Goal: Task Accomplishment & Management: Manage account settings

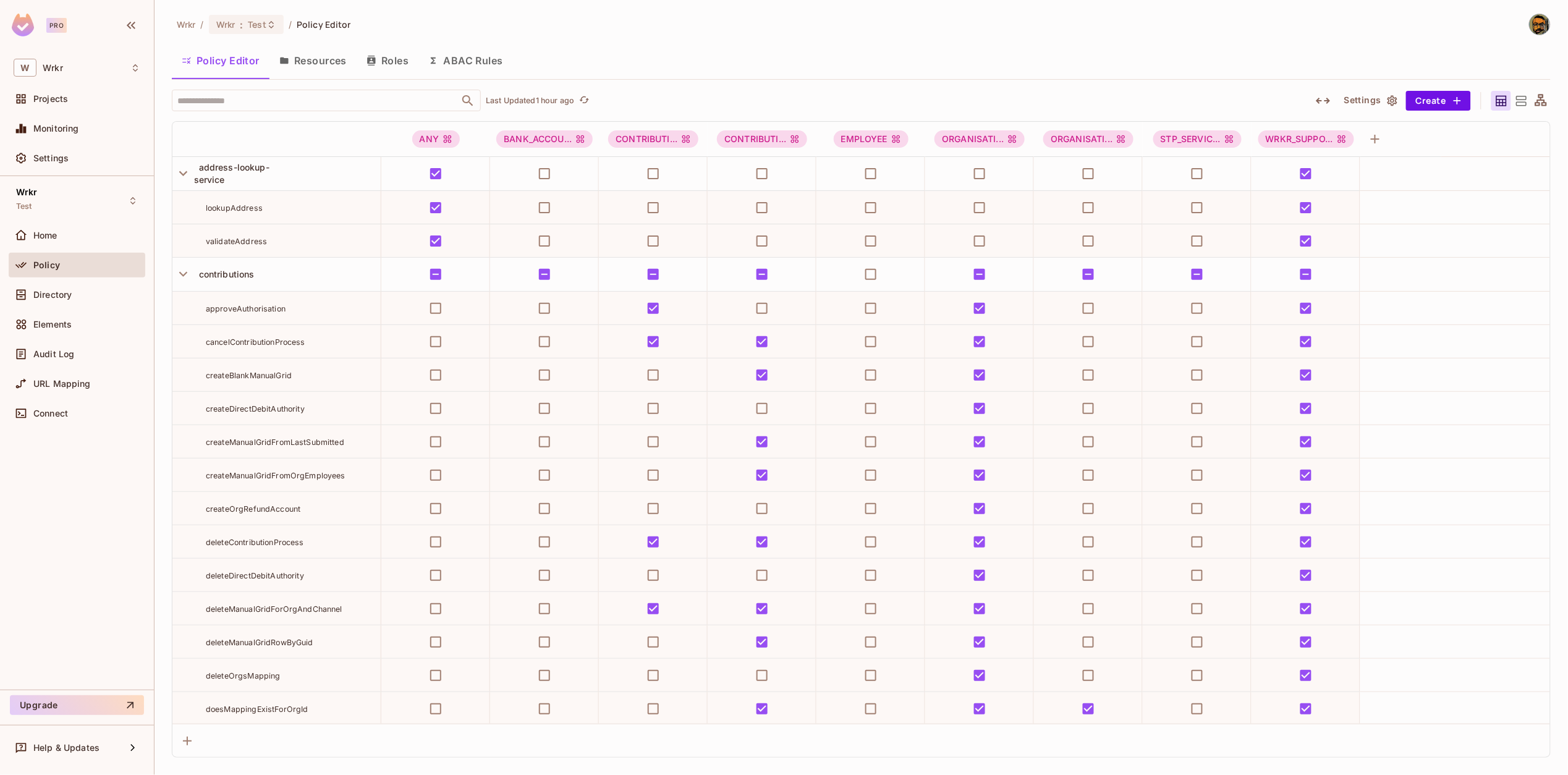
scroll to position [11931, 0]
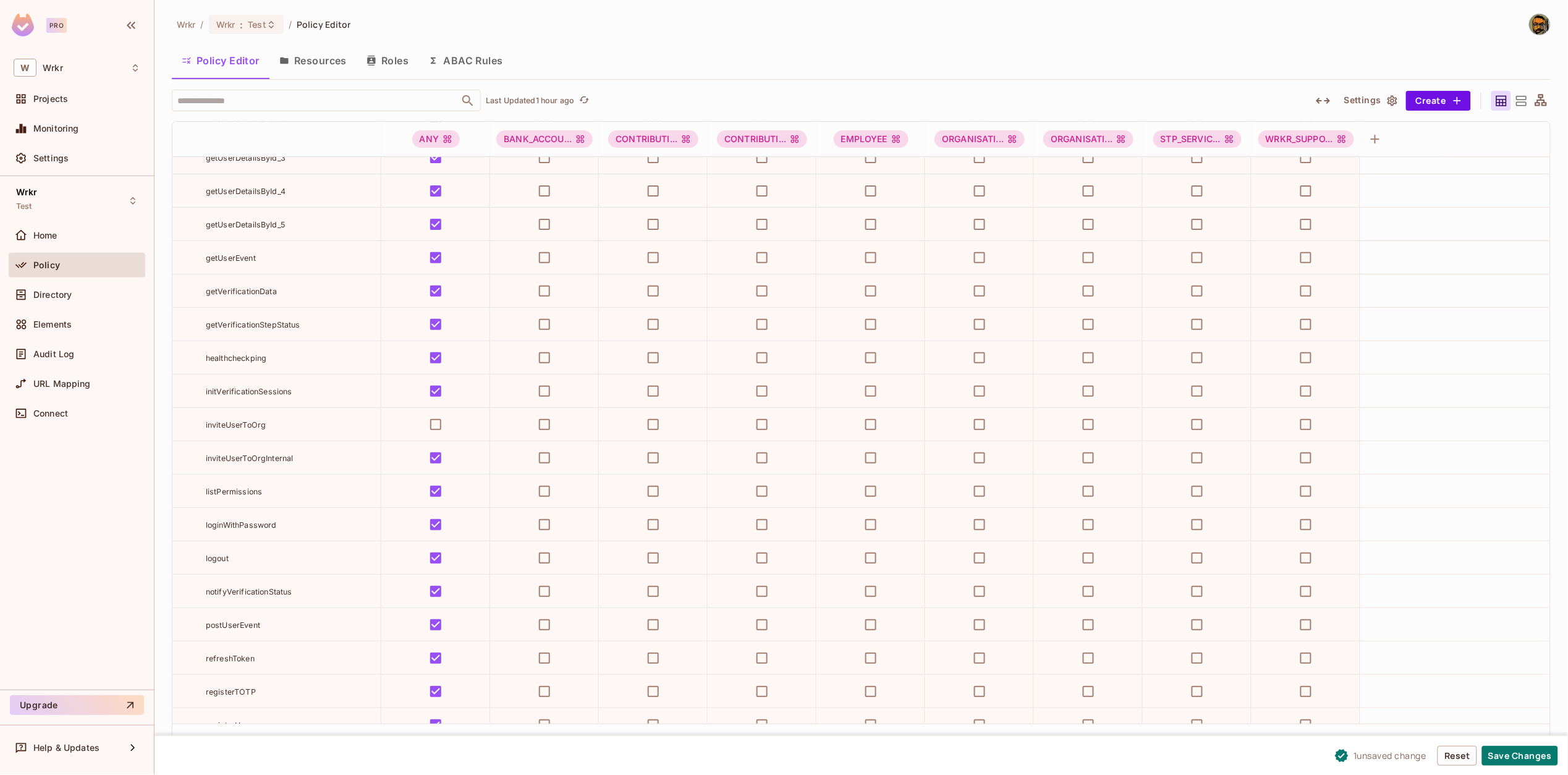
click at [1506, 753] on button "Save Changes" at bounding box center [1520, 756] width 76 height 19
click at [1517, 754] on button "Save Changes" at bounding box center [1520, 756] width 76 height 19
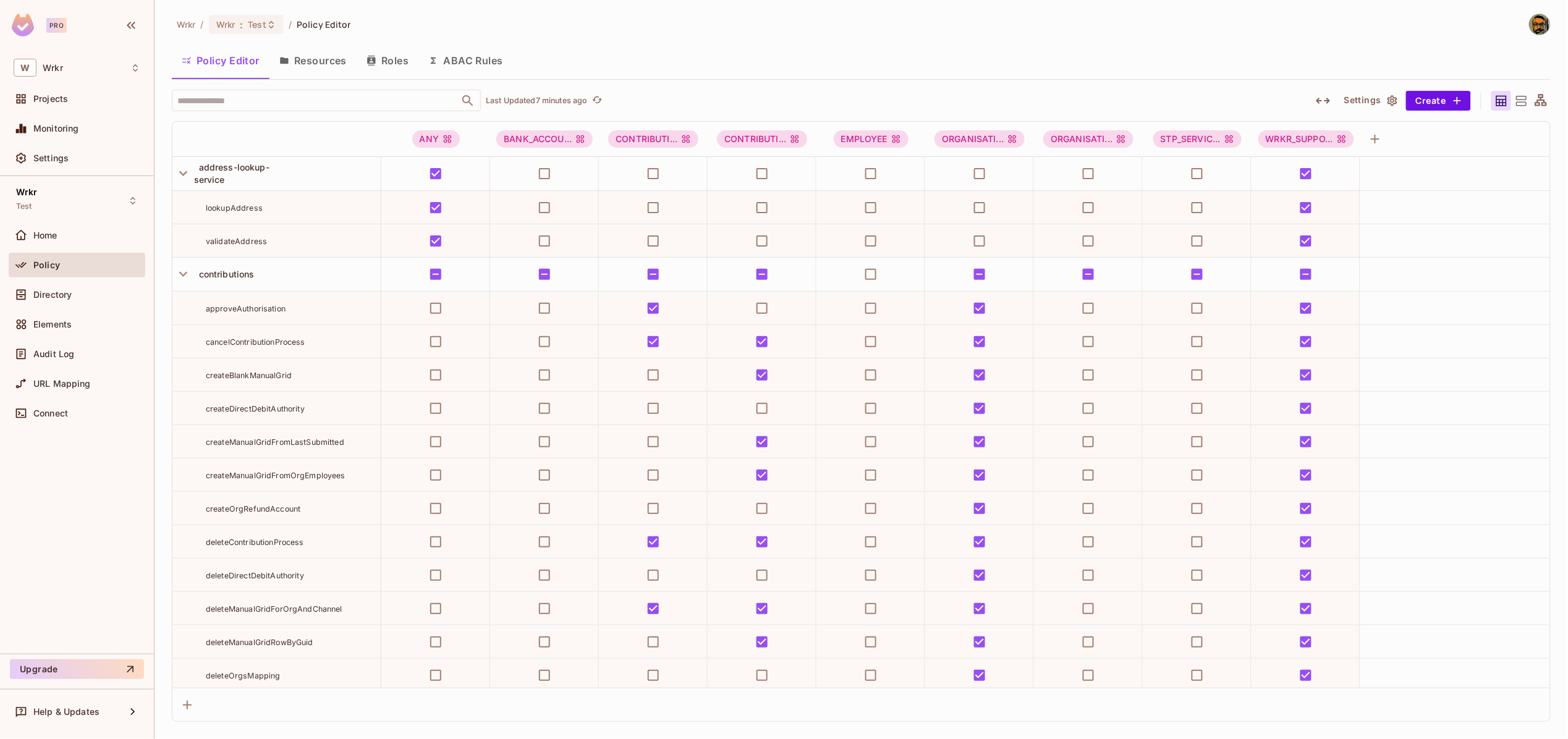
scroll to position [11931, 0]
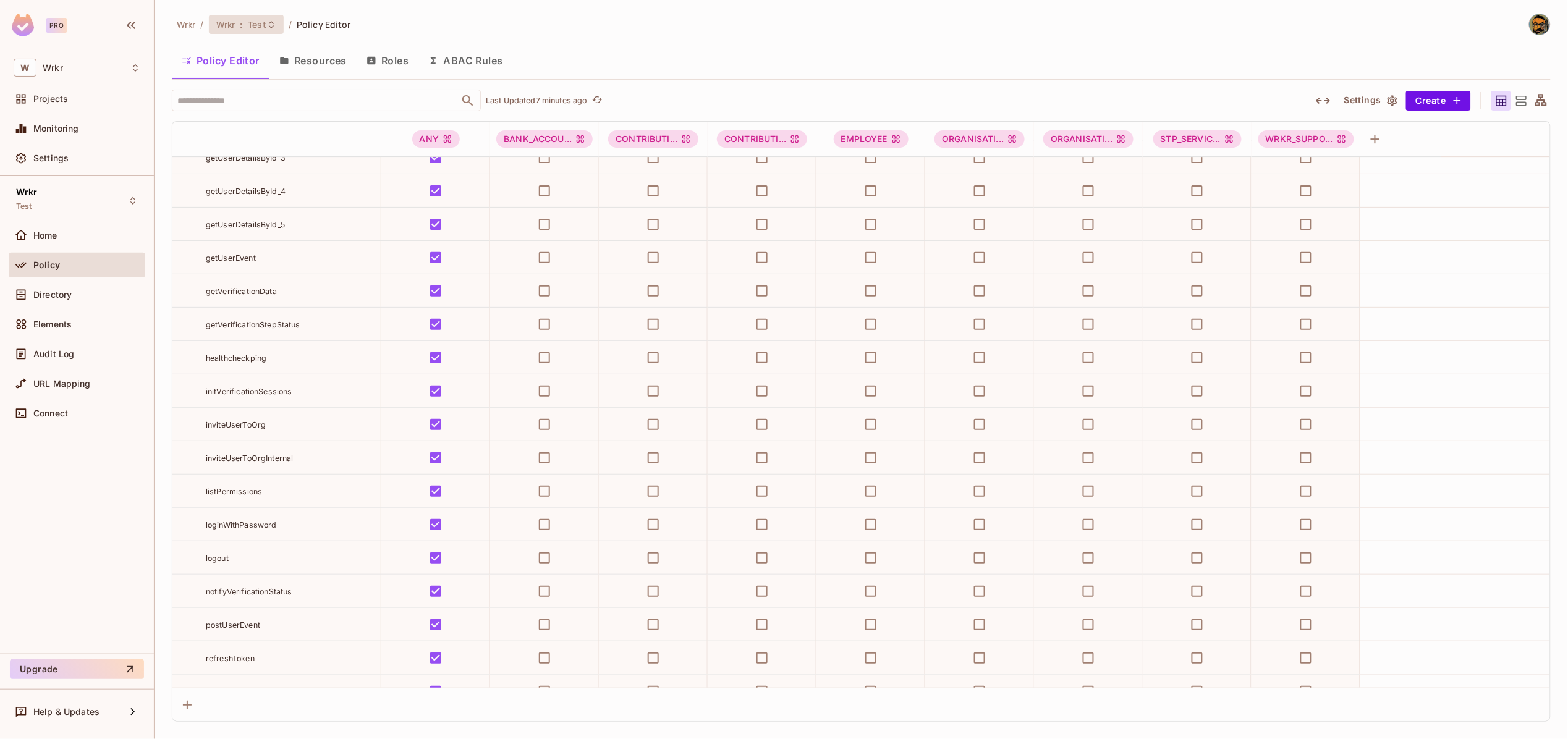
click at [238, 26] on div "Wrkr : Test" at bounding box center [239, 24] width 45 height 12
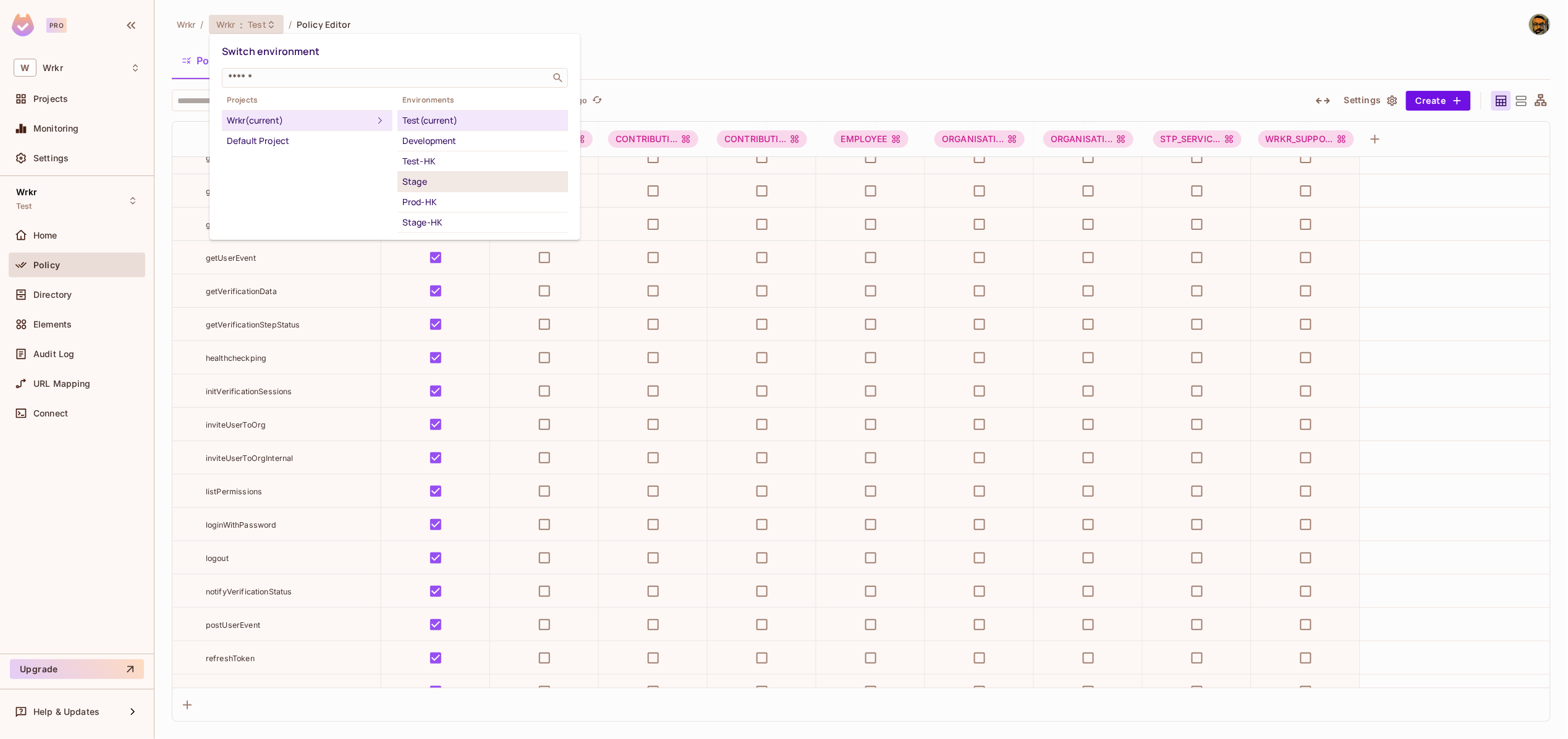
click at [447, 174] on div "Stage" at bounding box center [482, 181] width 161 height 15
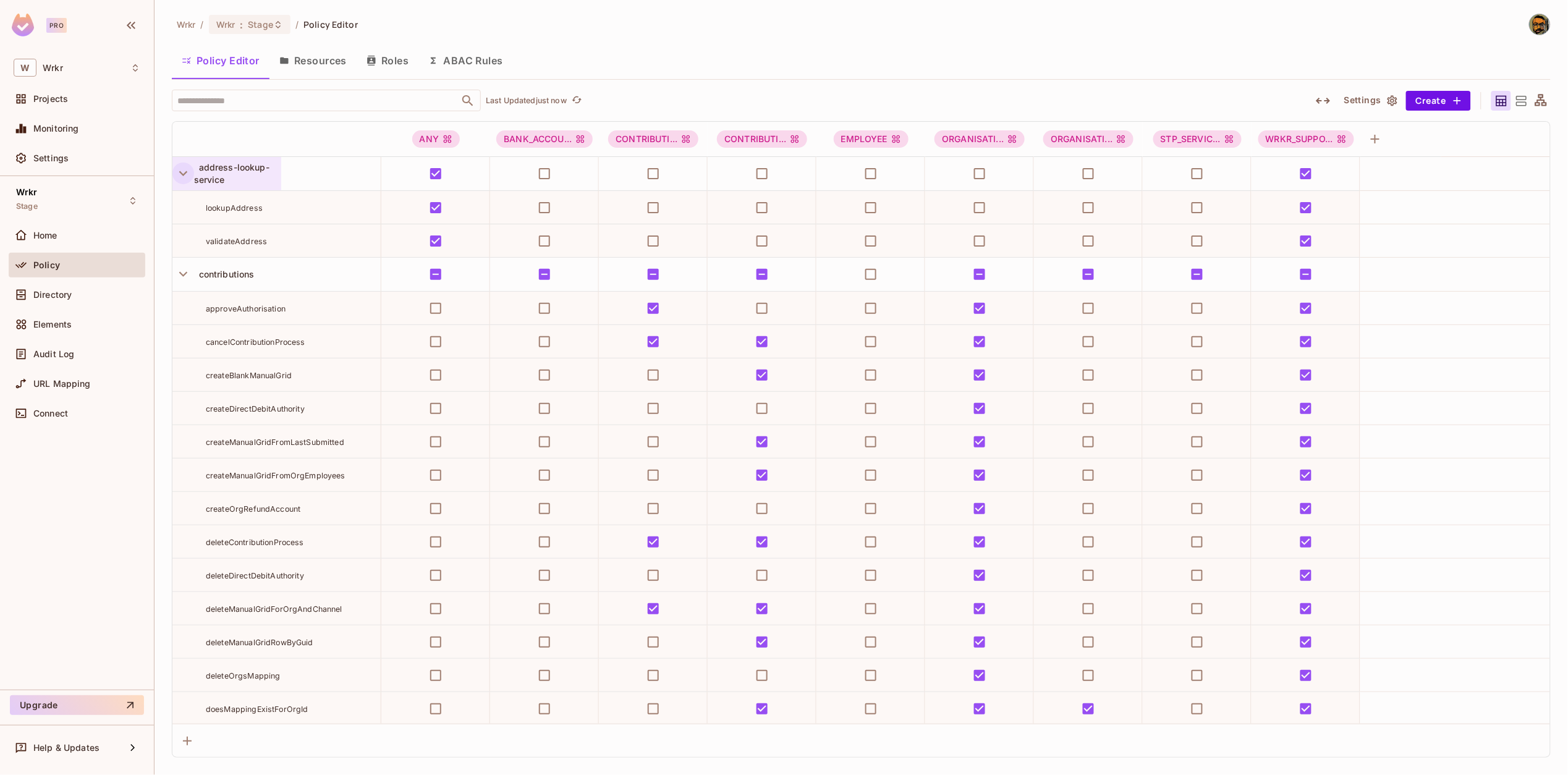
click at [186, 178] on icon "button" at bounding box center [183, 172] width 17 height 17
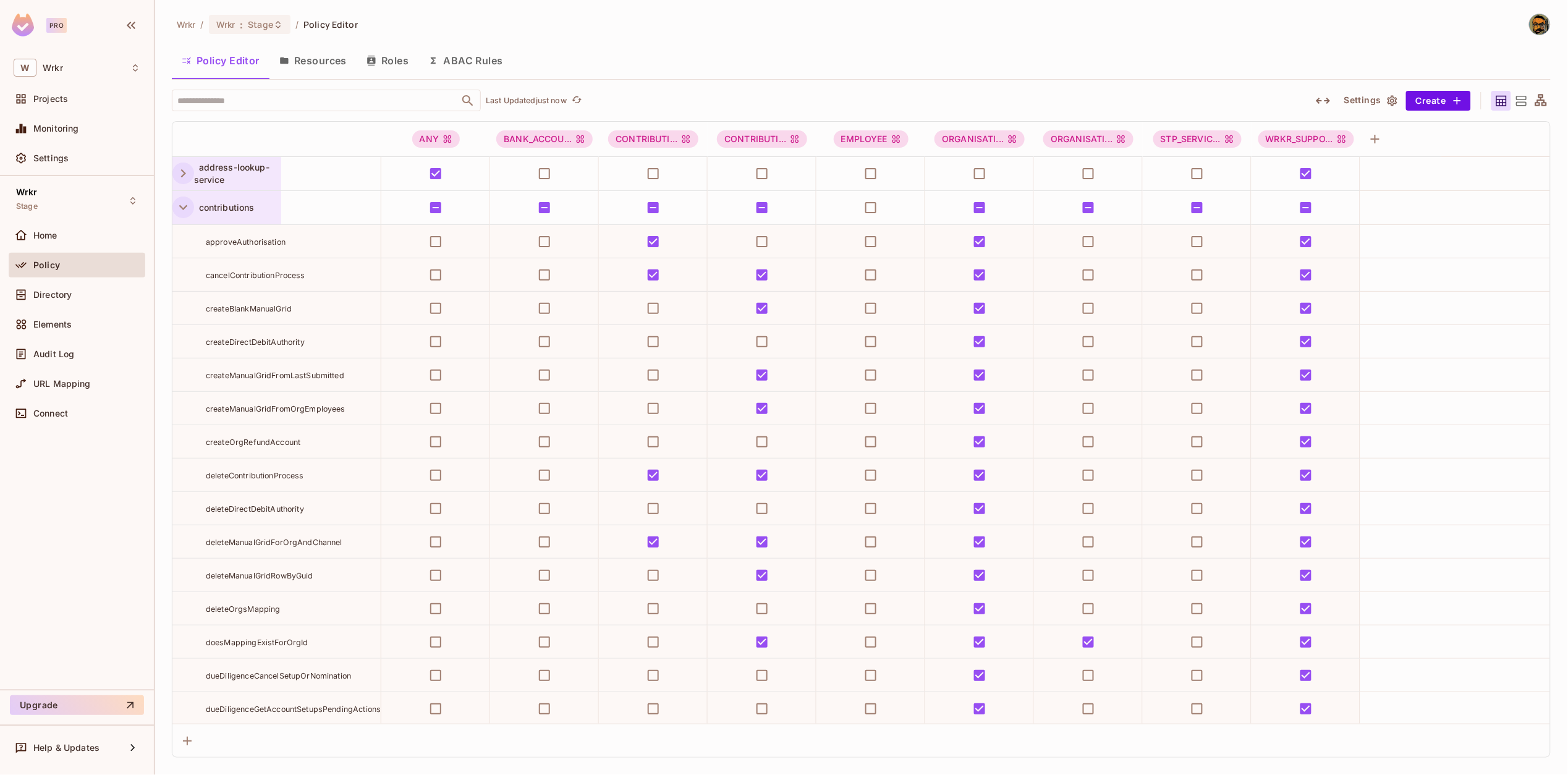
click at [184, 208] on icon "button" at bounding box center [183, 206] width 17 height 17
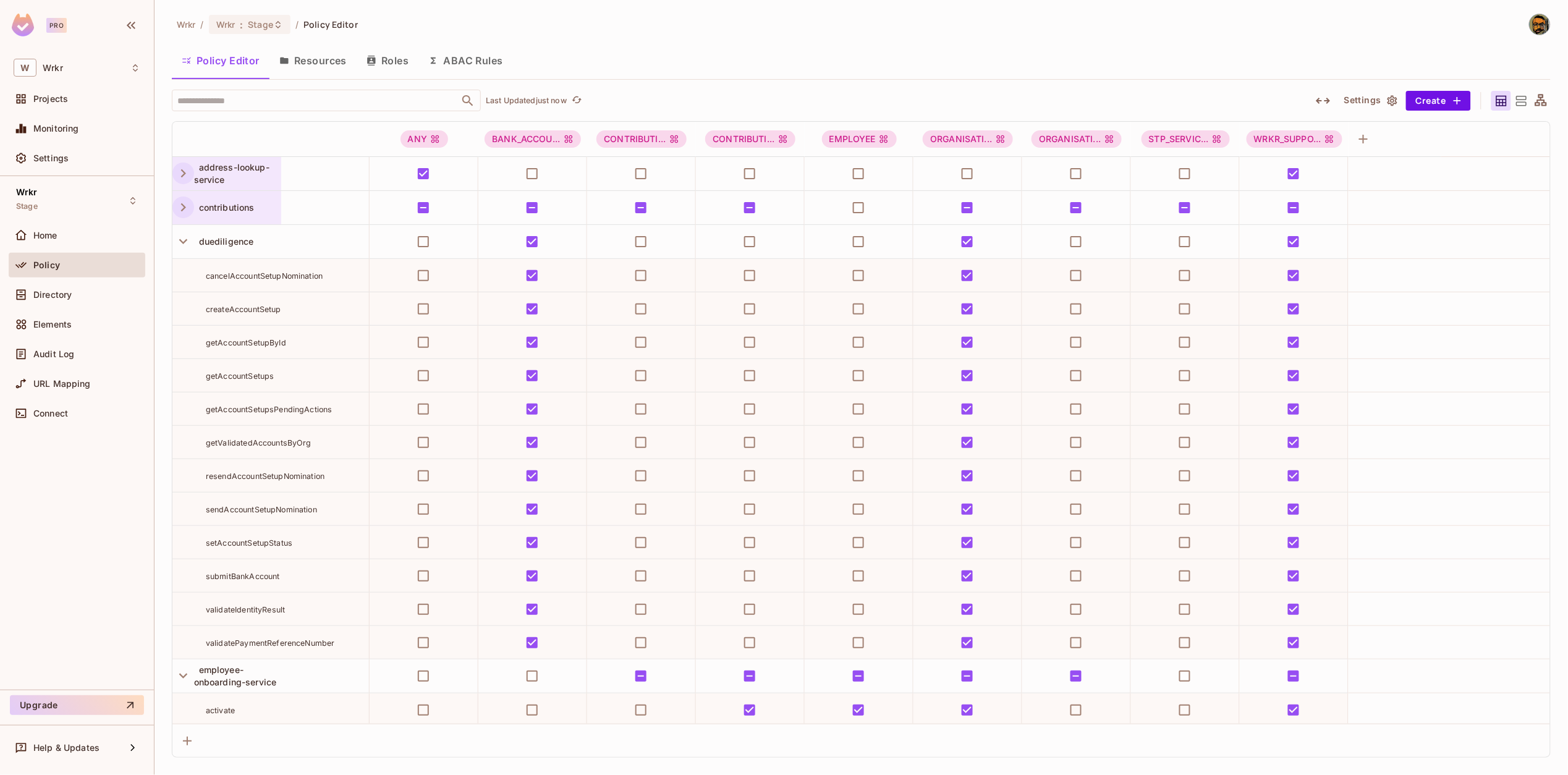
click at [1122, 63] on div "Policy Editor Resources Roles ABAC Rules" at bounding box center [861, 60] width 1379 height 31
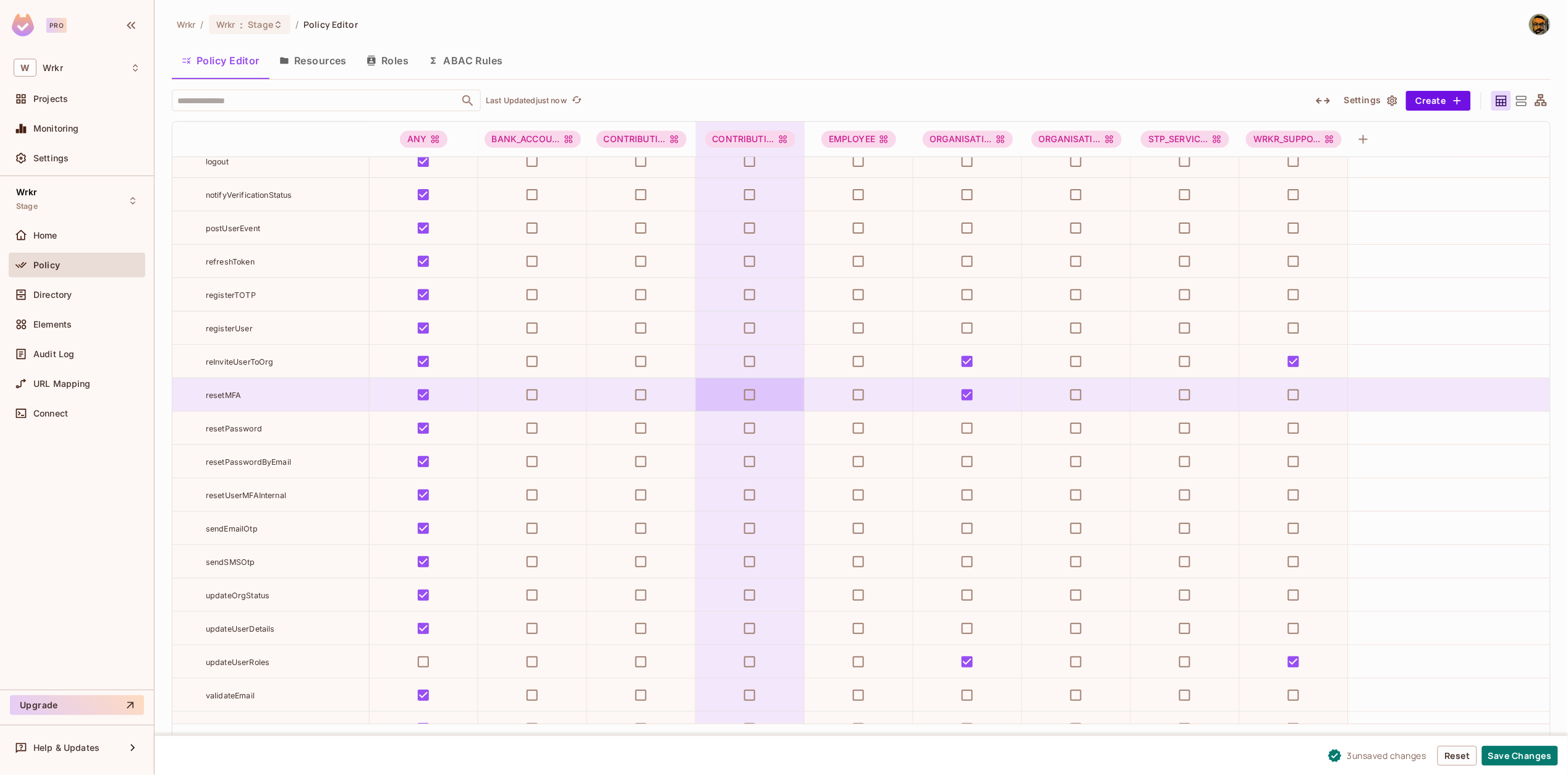
scroll to position [7843, 0]
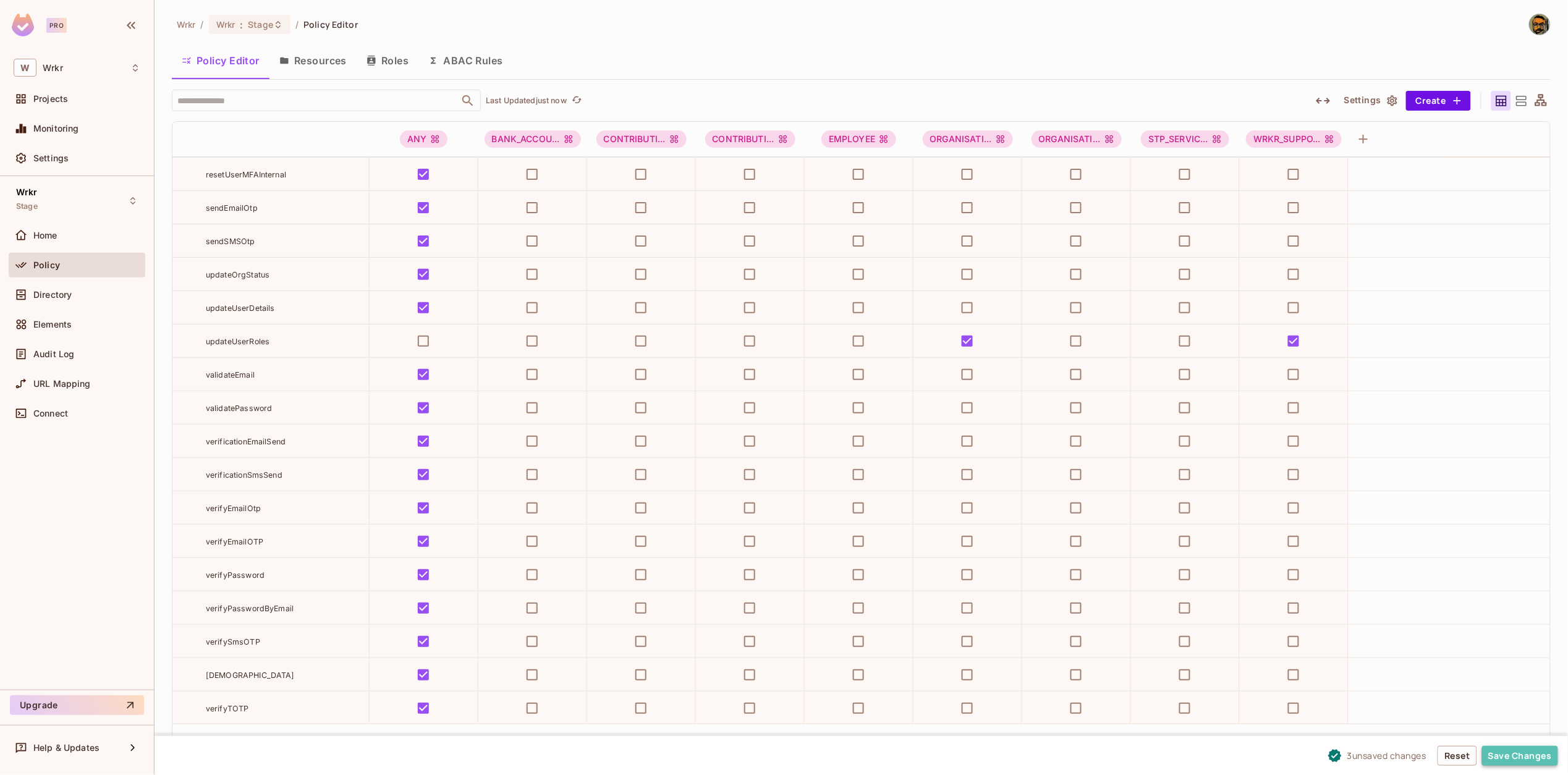
click at [1510, 753] on button "Save Changes" at bounding box center [1520, 756] width 76 height 19
click at [1511, 754] on button "Save Changes" at bounding box center [1520, 756] width 76 height 19
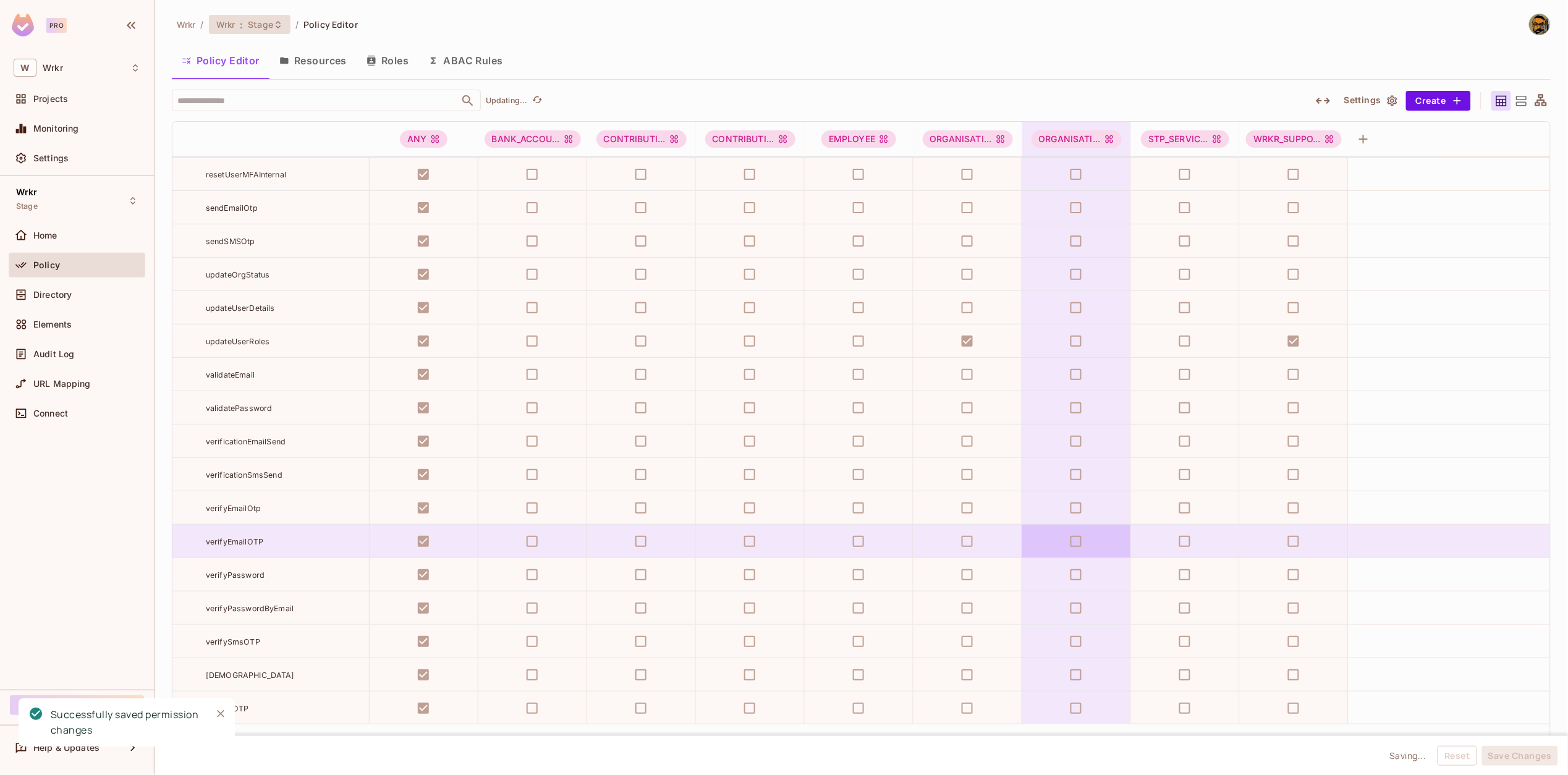
click at [254, 24] on span "Stage" at bounding box center [260, 24] width 25 height 12
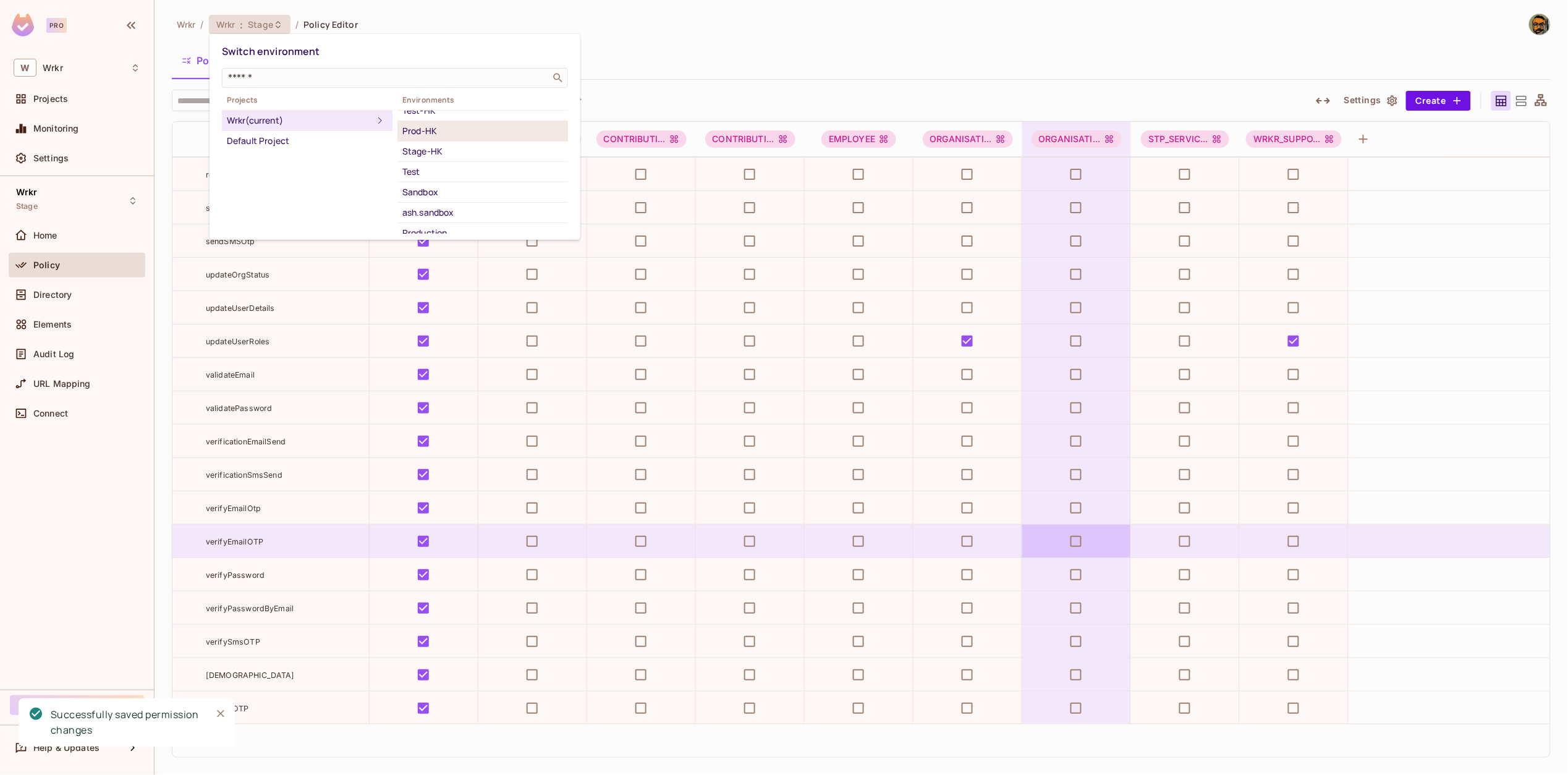
scroll to position [85, 0]
click at [440, 156] on div "Sandbox" at bounding box center [482, 158] width 161 height 15
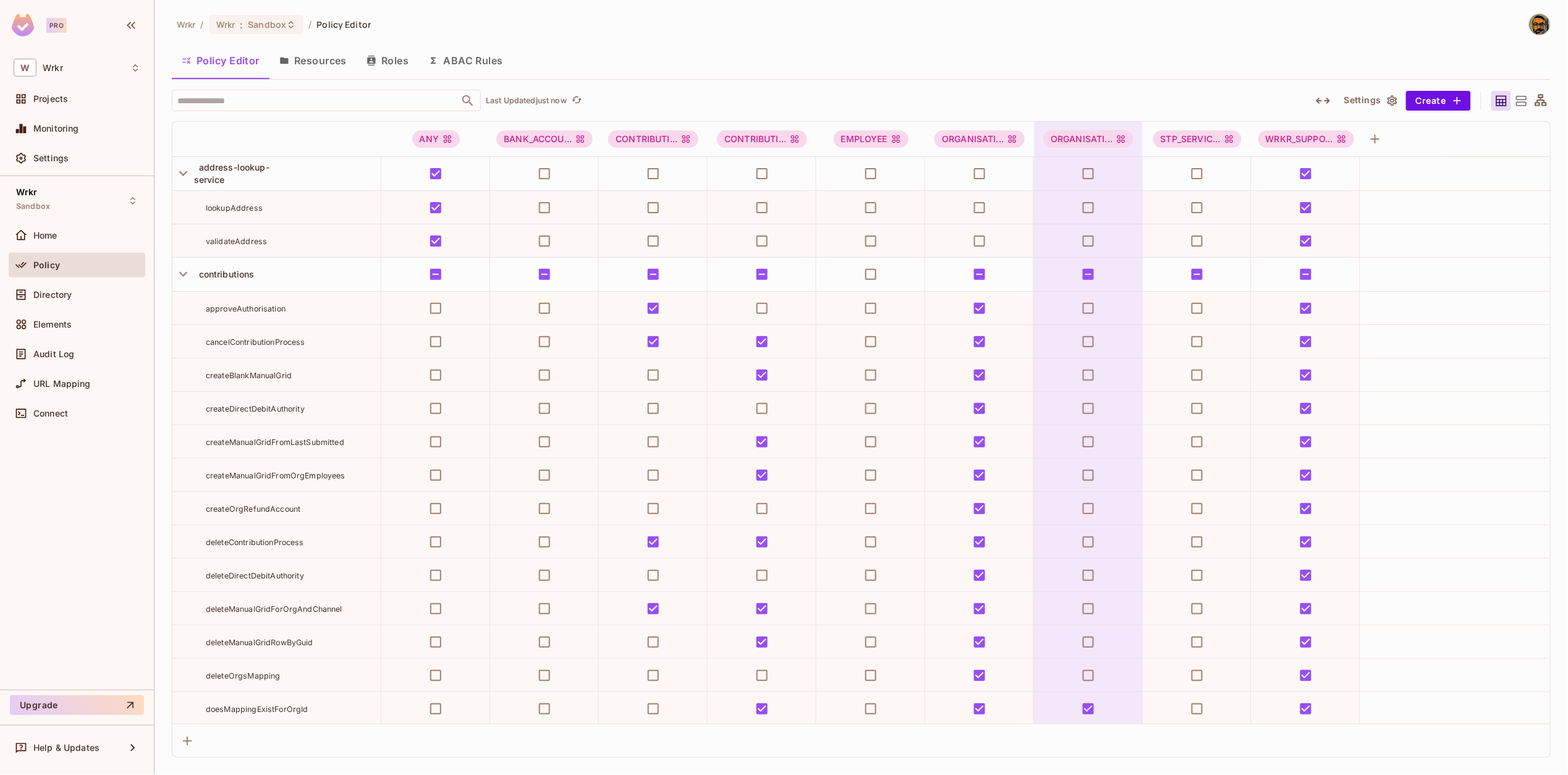
scroll to position [11931, 0]
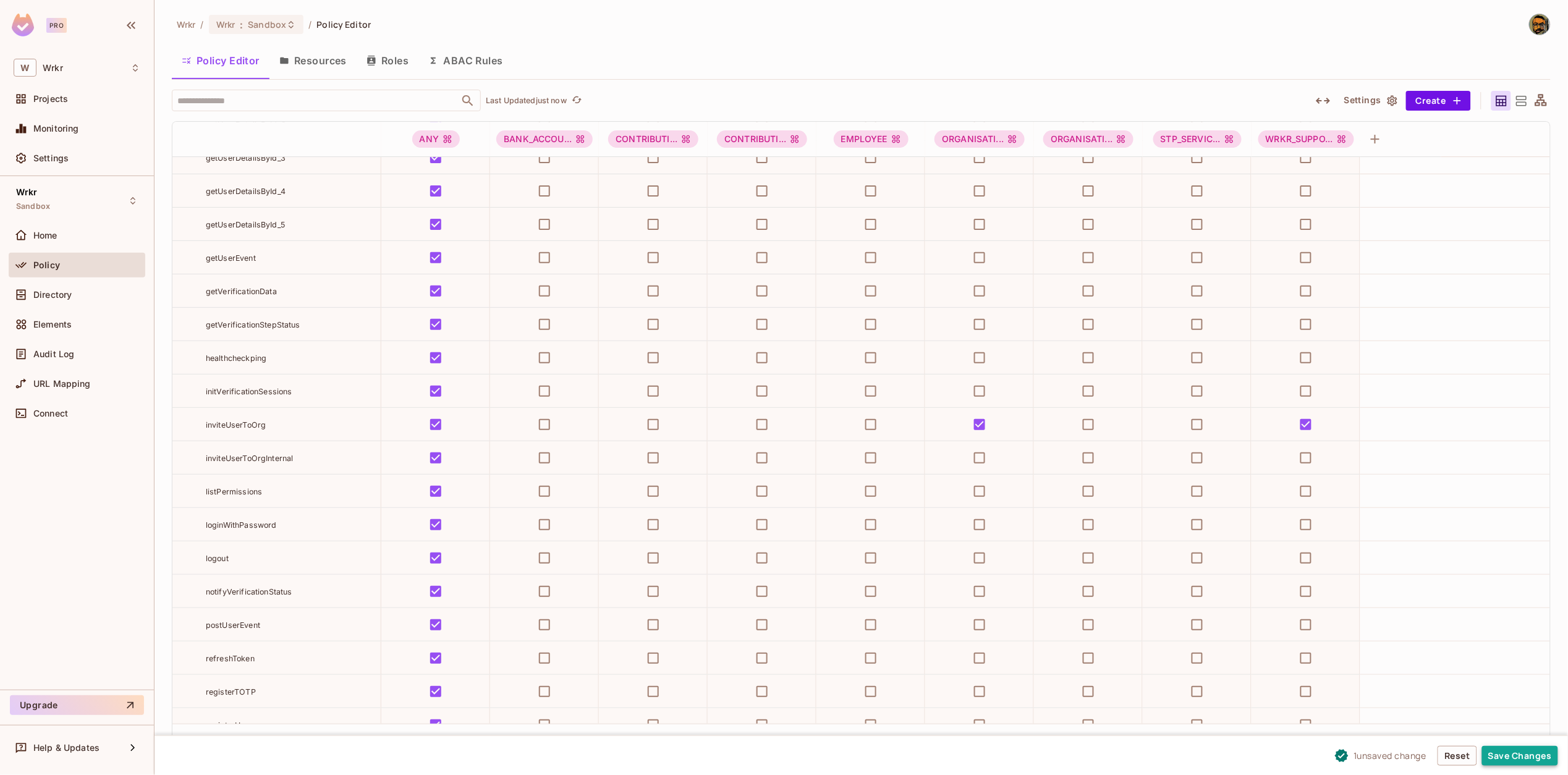
click at [1511, 757] on button "Save Changes" at bounding box center [1520, 756] width 76 height 19
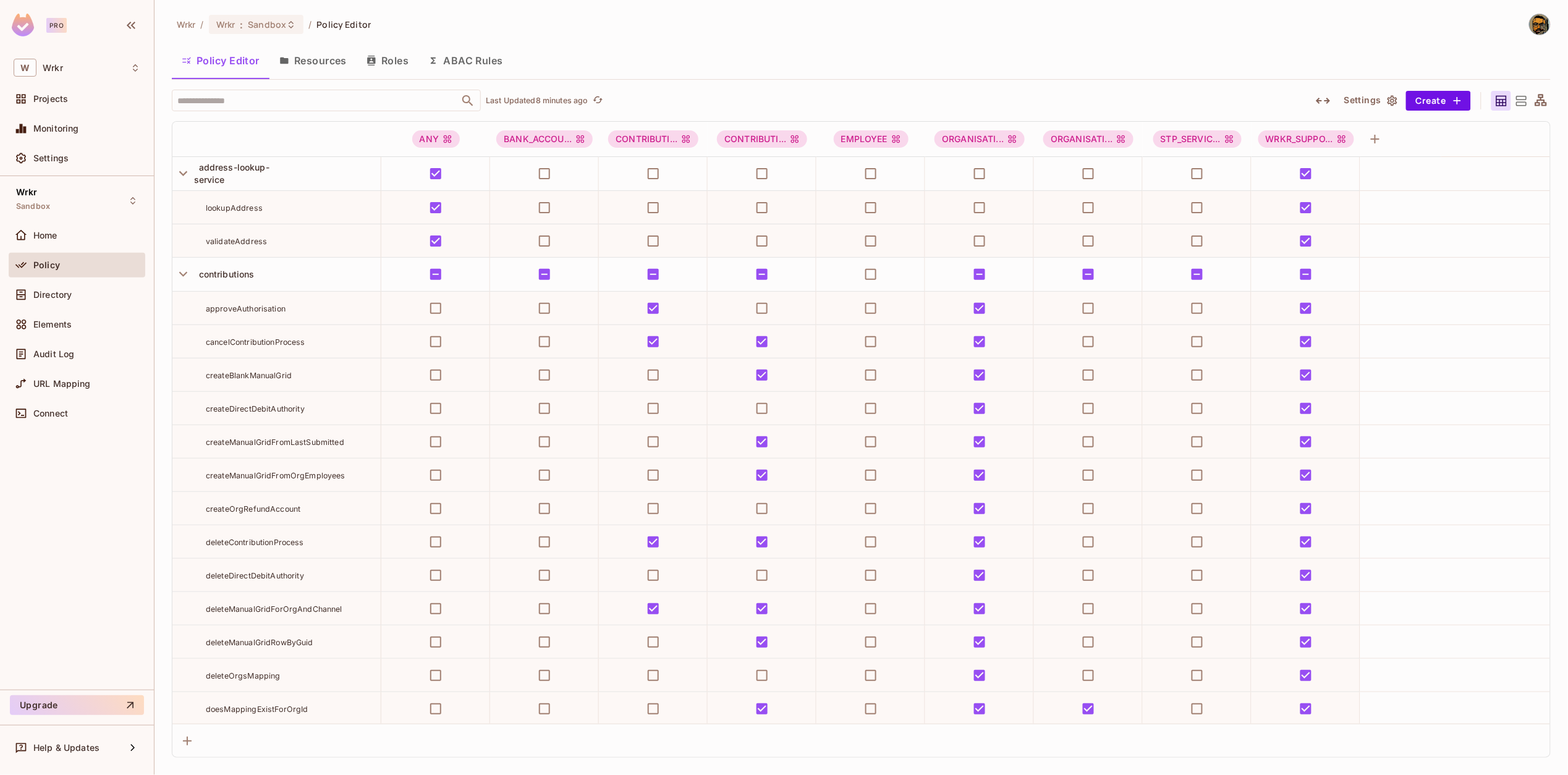
scroll to position [11931, 0]
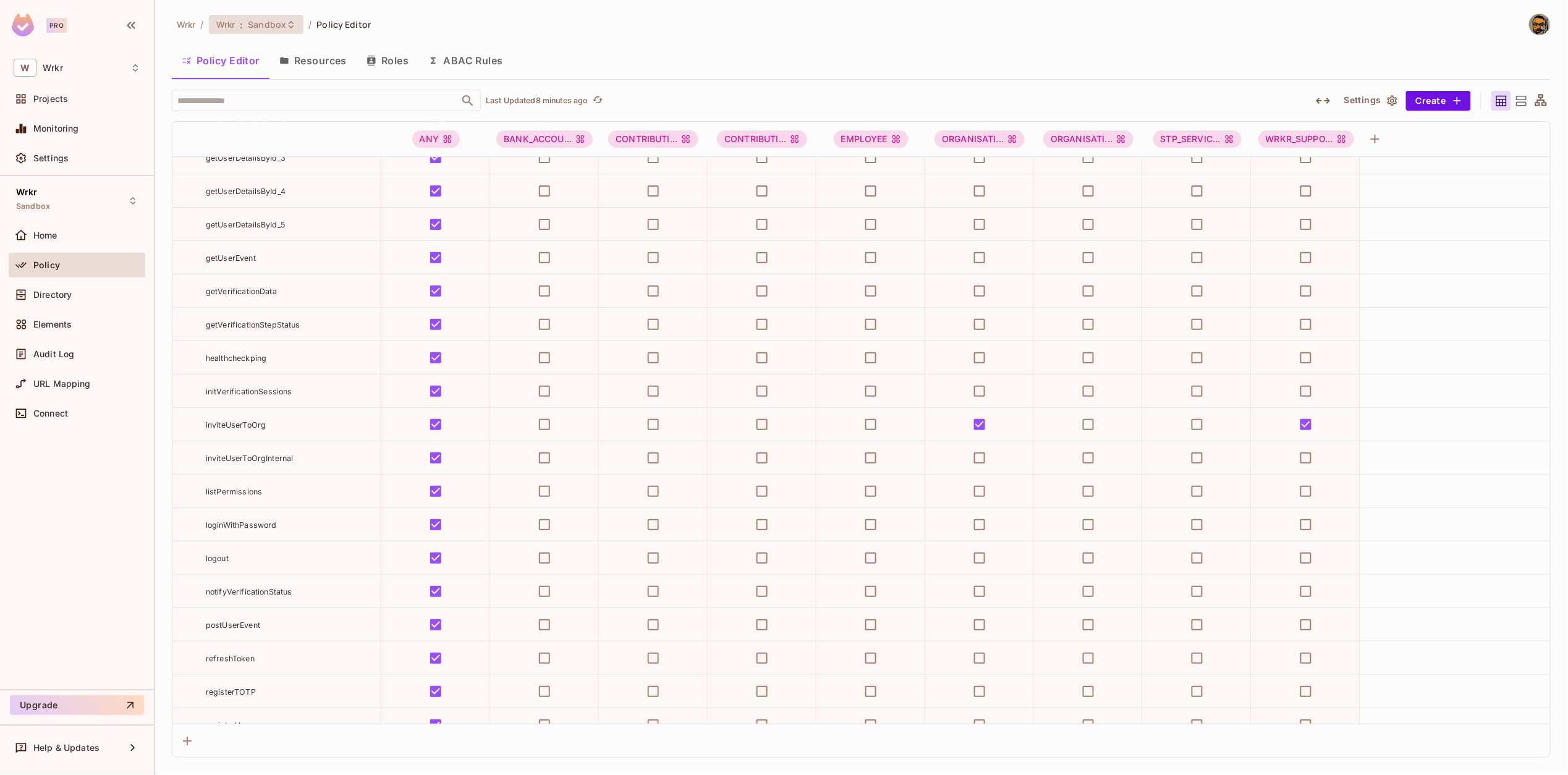
click at [275, 26] on span "Sandbox" at bounding box center [266, 24] width 38 height 12
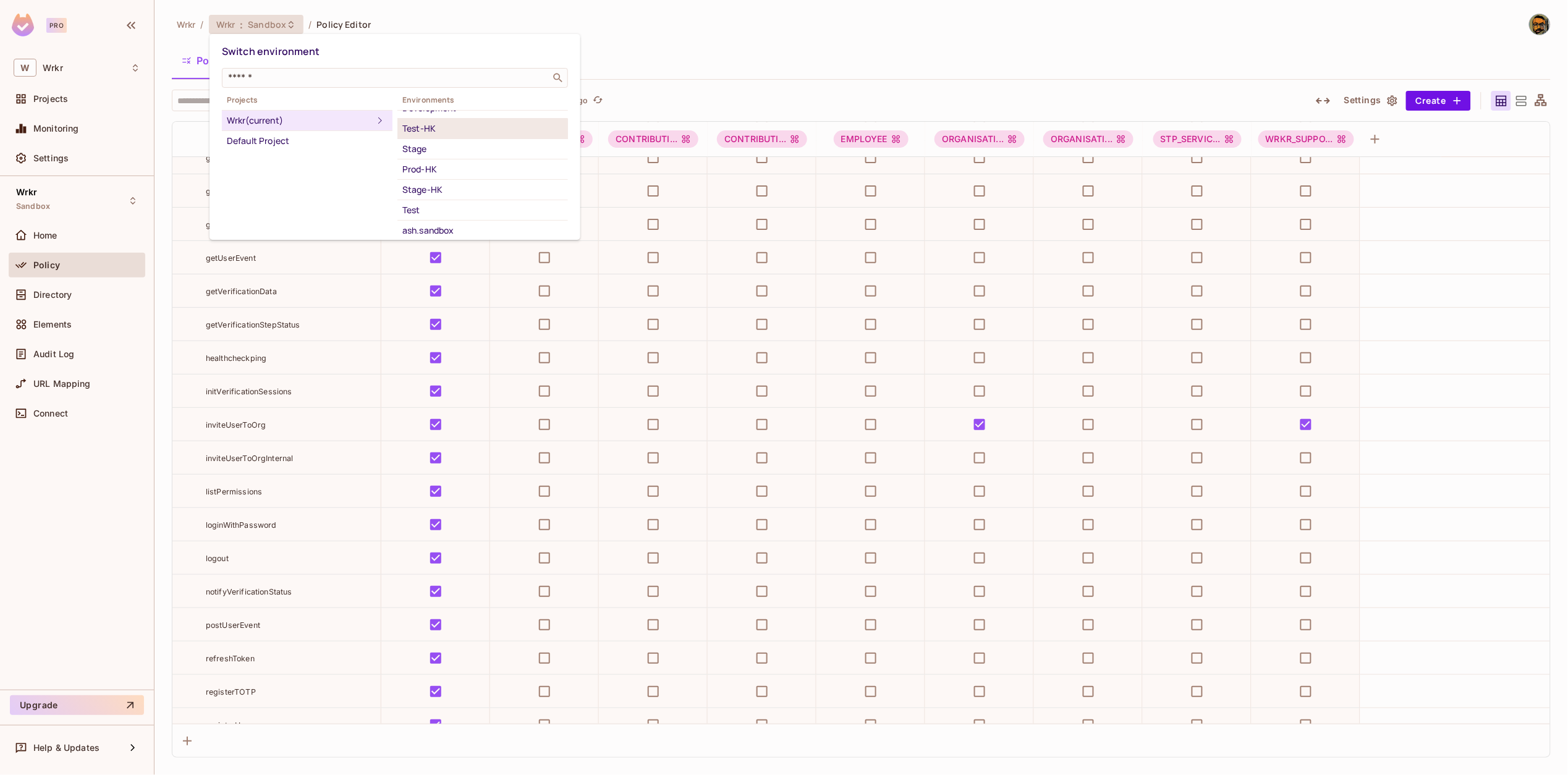
scroll to position [68, 0]
click at [418, 166] on div "Test" at bounding box center [482, 173] width 161 height 15
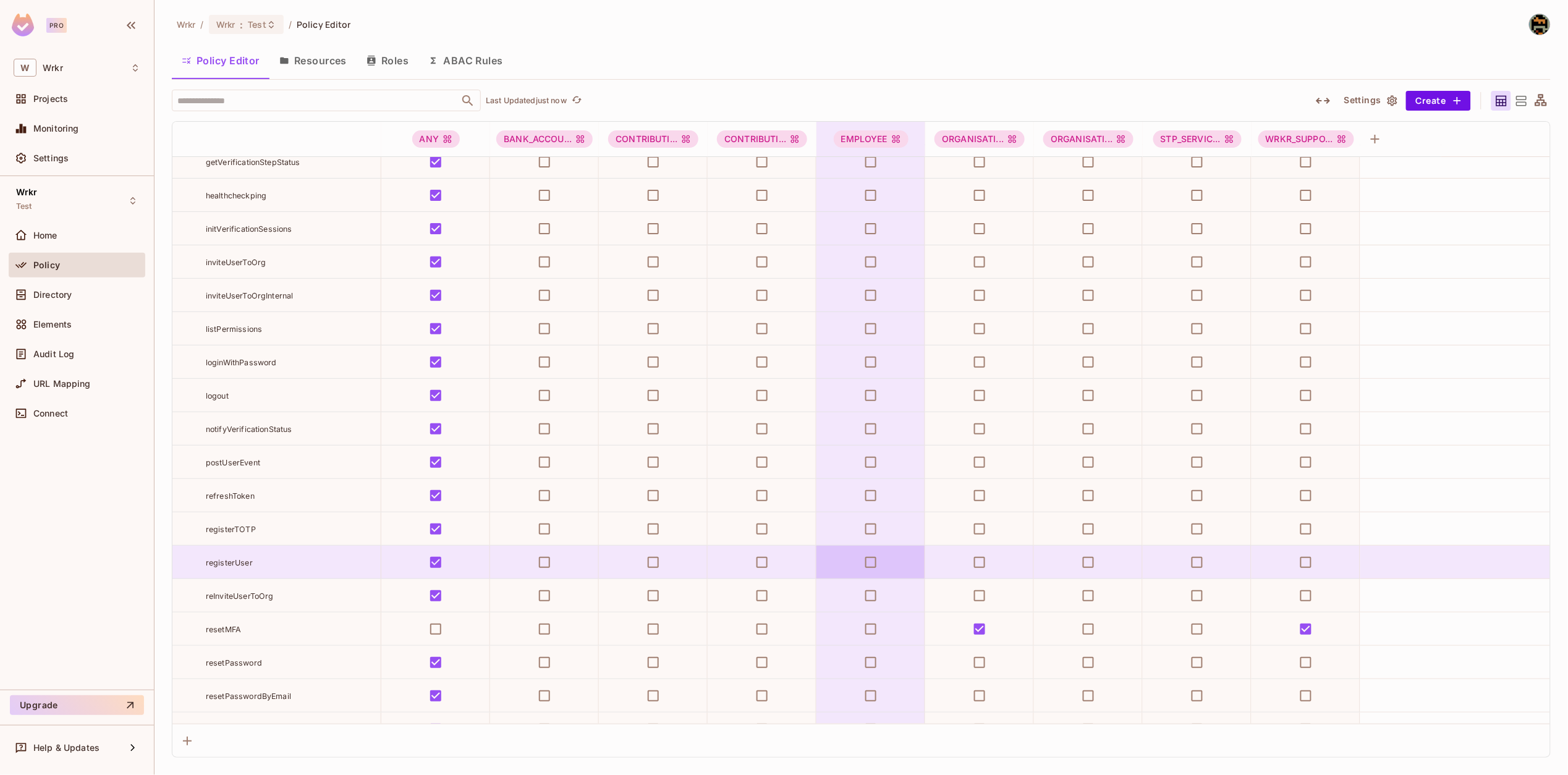
scroll to position [12014, 0]
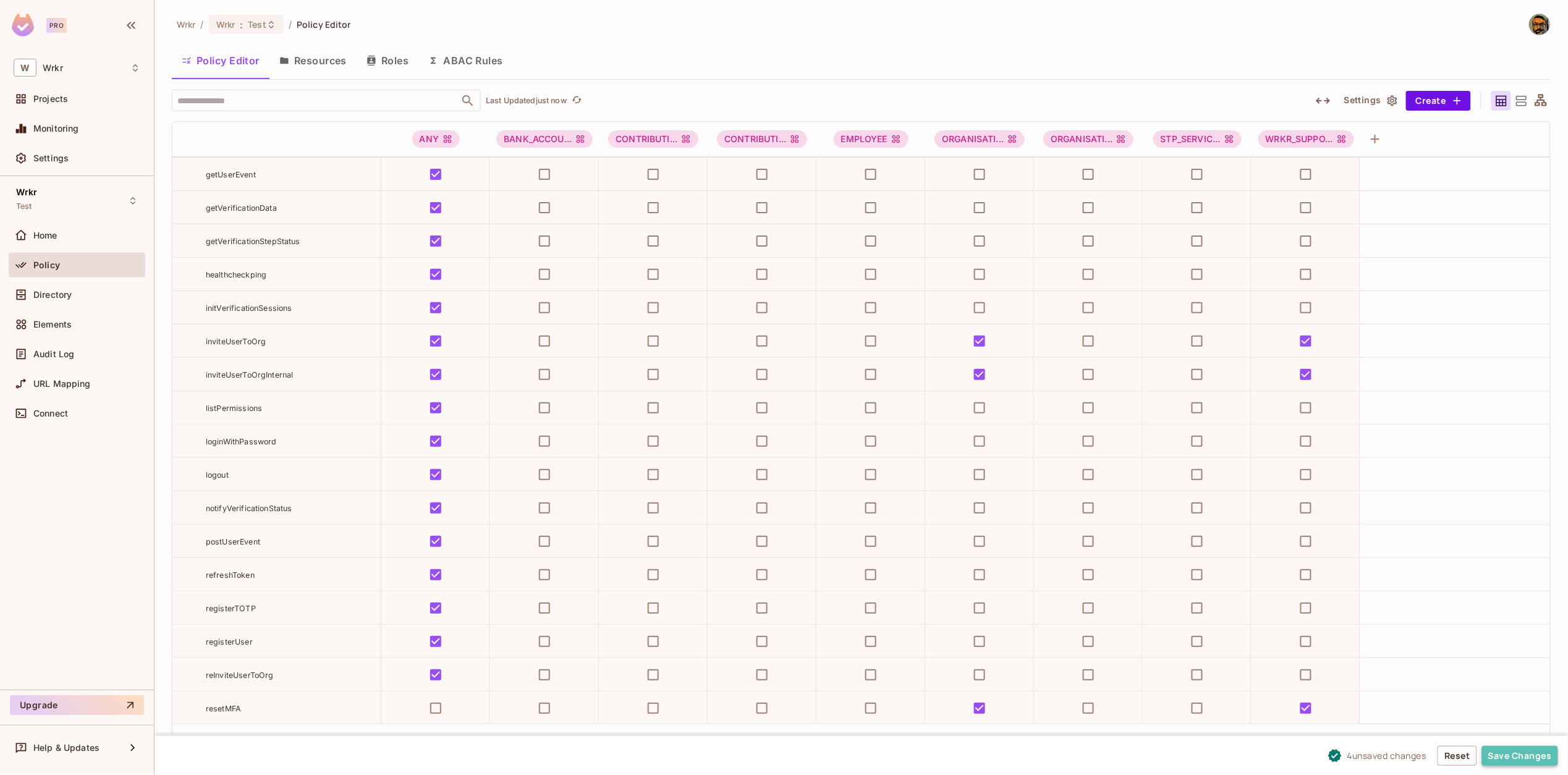
click at [1512, 756] on button "Save Changes" at bounding box center [1520, 756] width 76 height 19
click at [254, 12] on div "Wrkr / Wrkr : Test / Policy Editor Policy Editor Resources Roles ABAC Rules ​ L…" at bounding box center [861, 388] width 1413 height 775
click at [252, 21] on span "Test" at bounding box center [256, 24] width 19 height 12
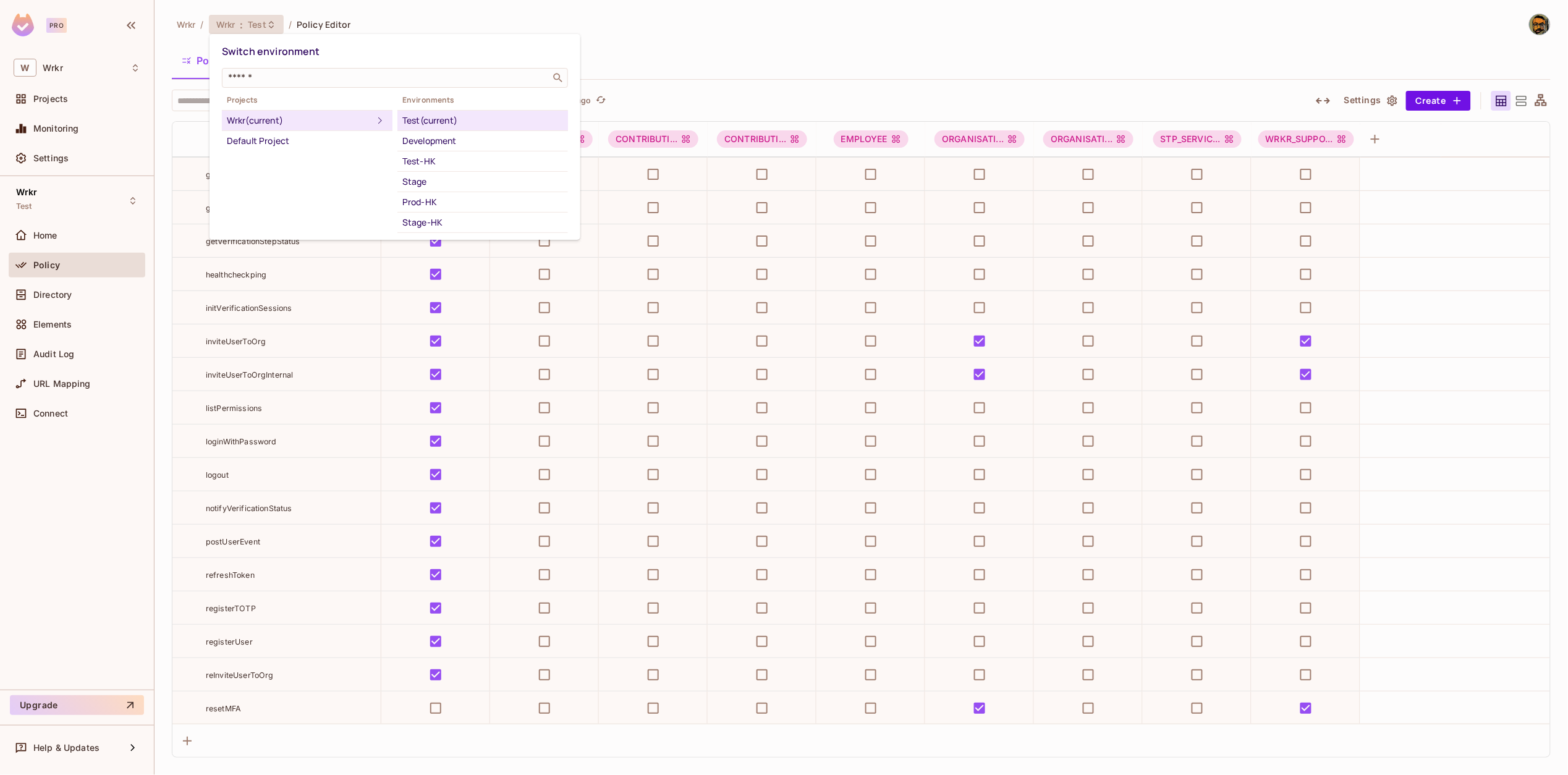
click at [424, 180] on div "Stage" at bounding box center [482, 181] width 161 height 15
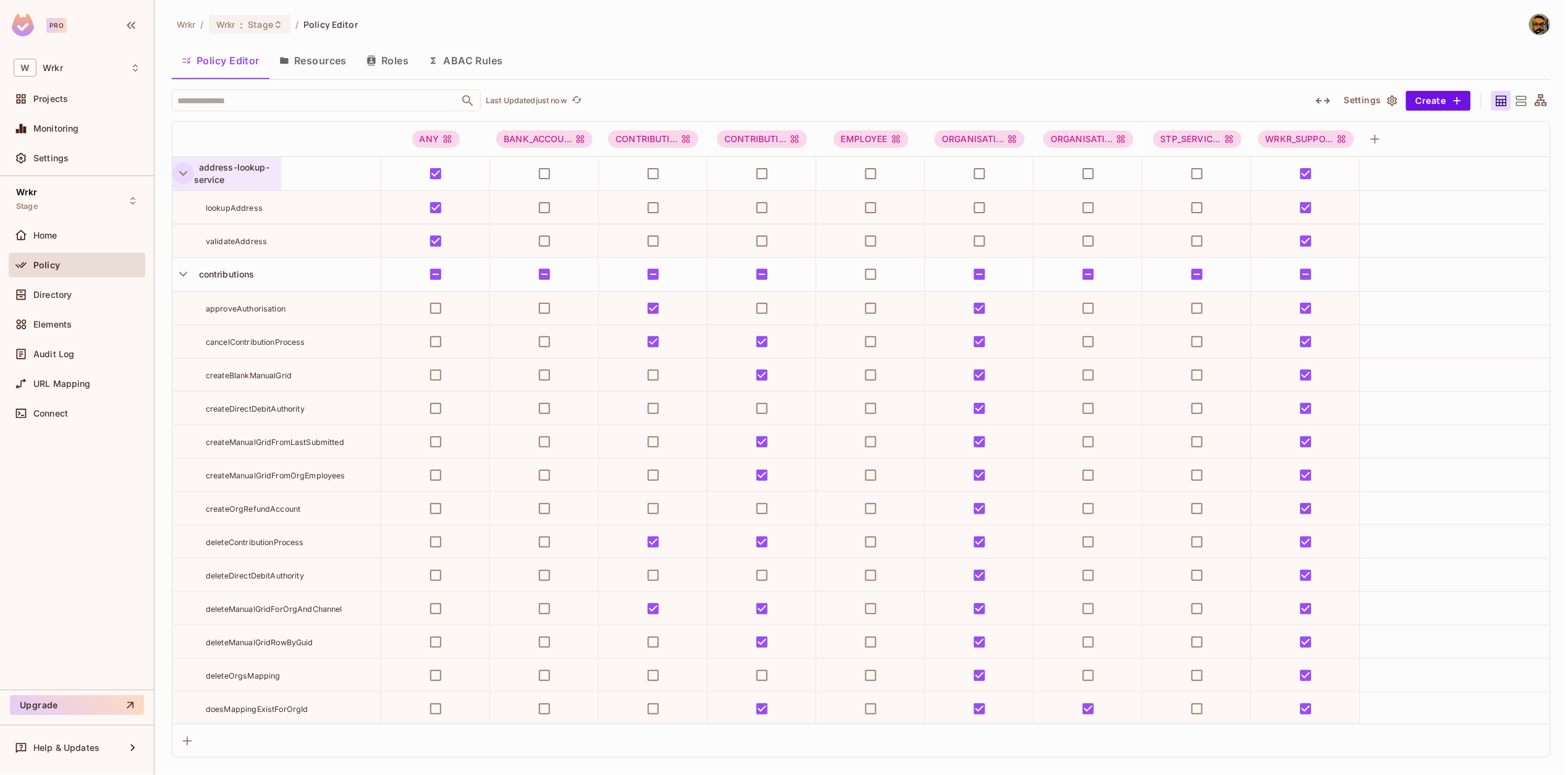
click at [184, 175] on icon "button" at bounding box center [183, 172] width 17 height 17
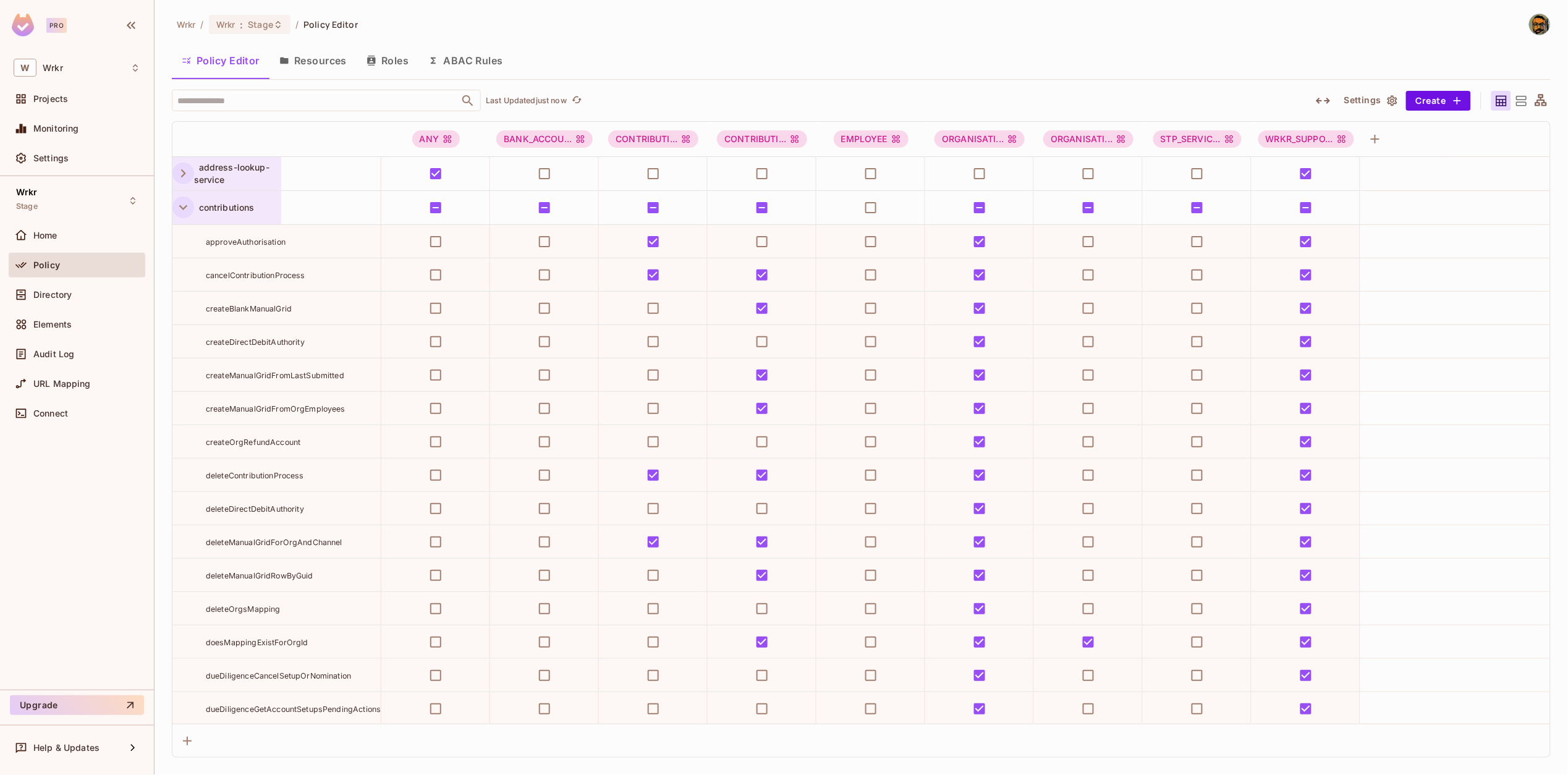
click at [183, 214] on icon "button" at bounding box center [183, 206] width 17 height 17
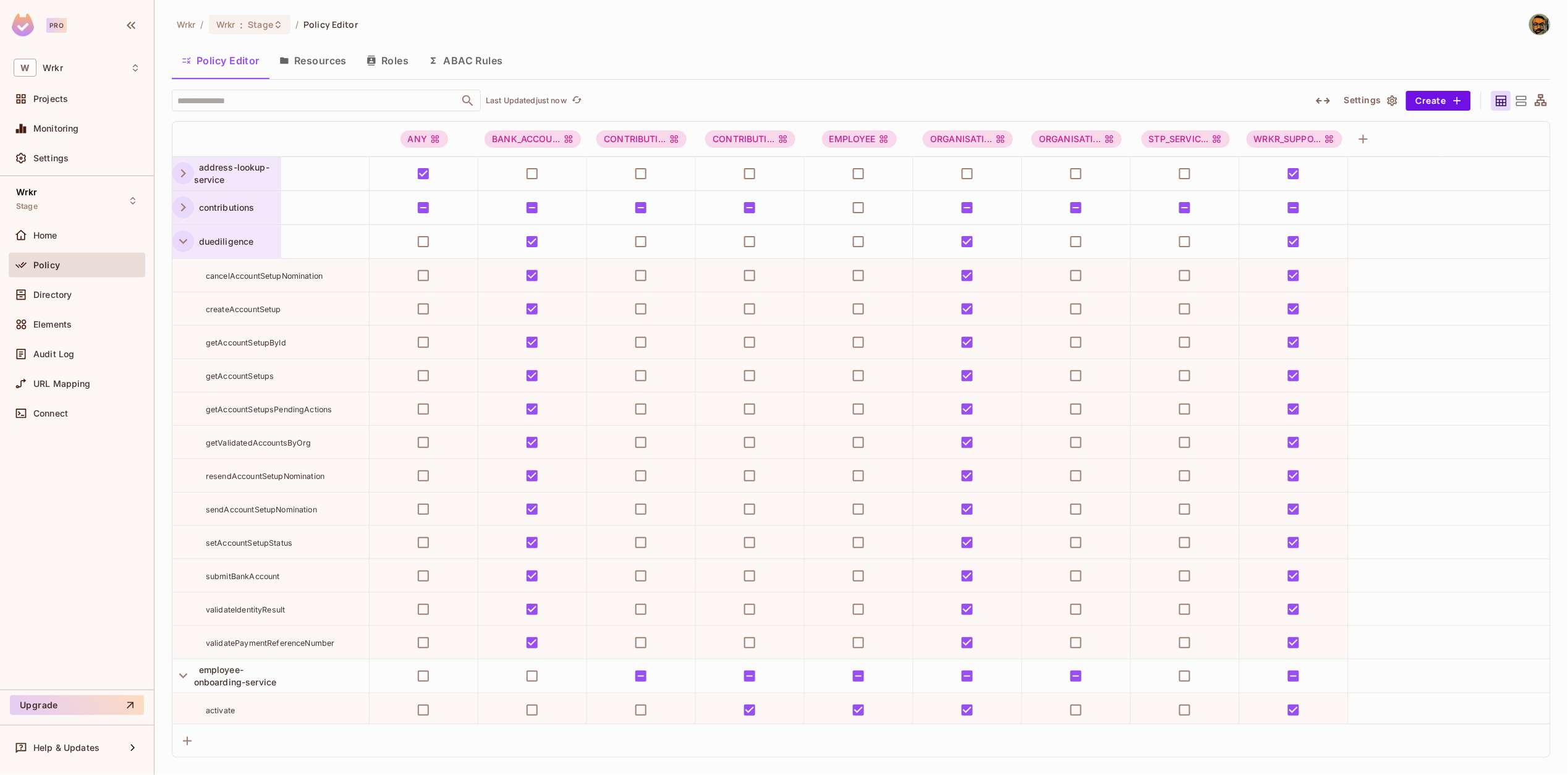
click at [180, 234] on icon "button" at bounding box center [183, 240] width 17 height 17
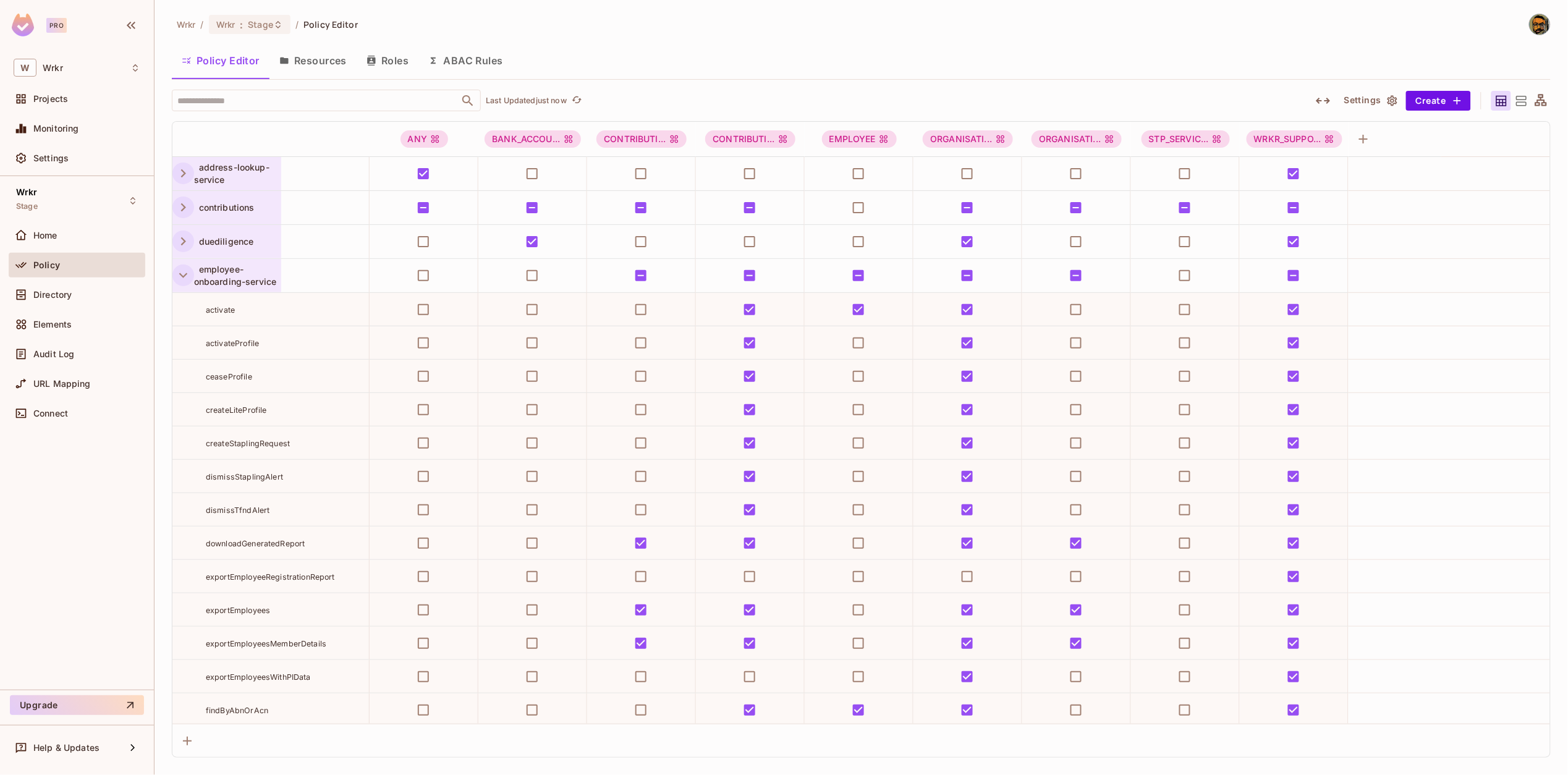
click at [181, 268] on icon "button" at bounding box center [183, 275] width 17 height 17
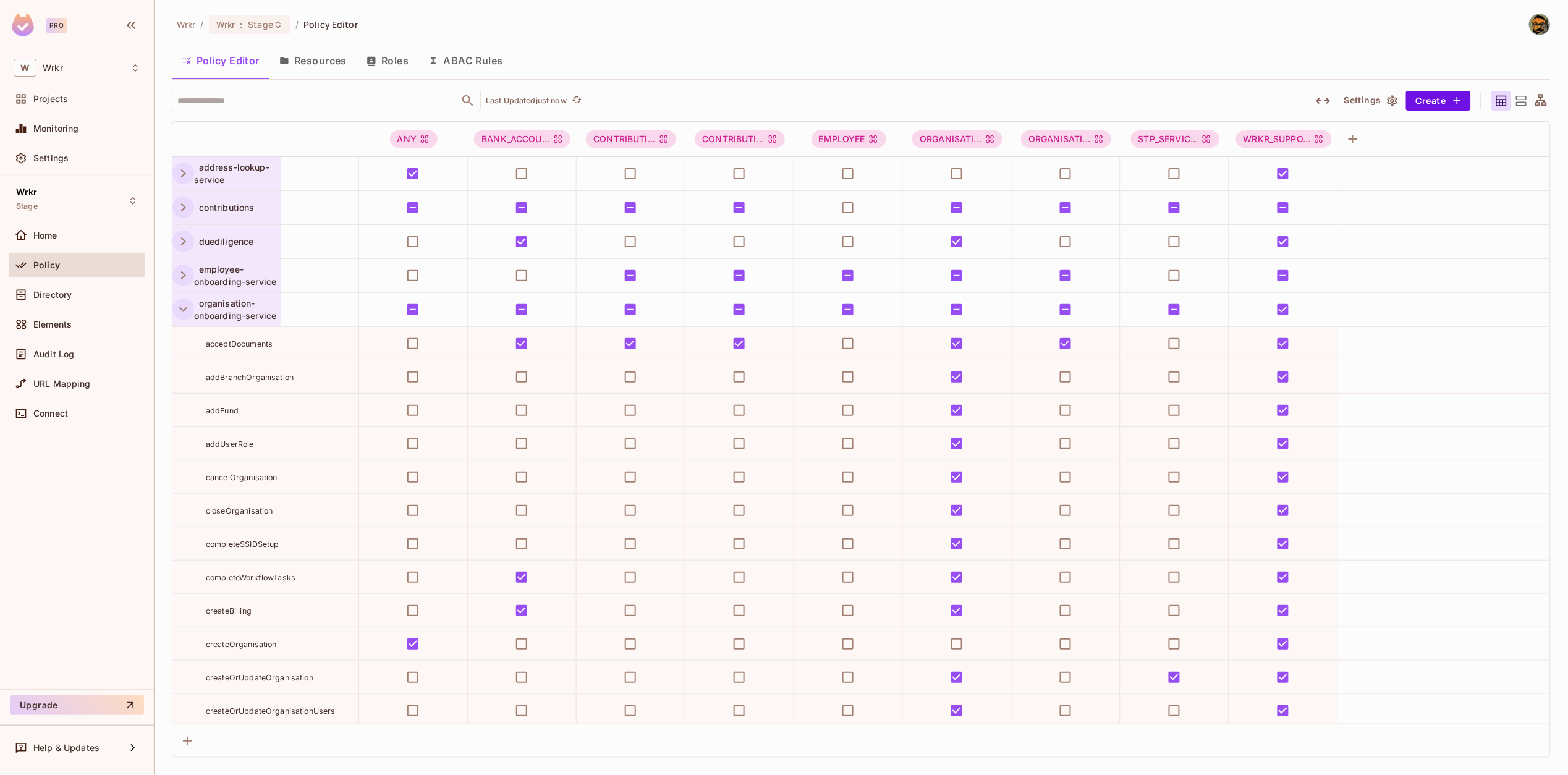
click at [180, 312] on icon "button" at bounding box center [183, 309] width 17 height 17
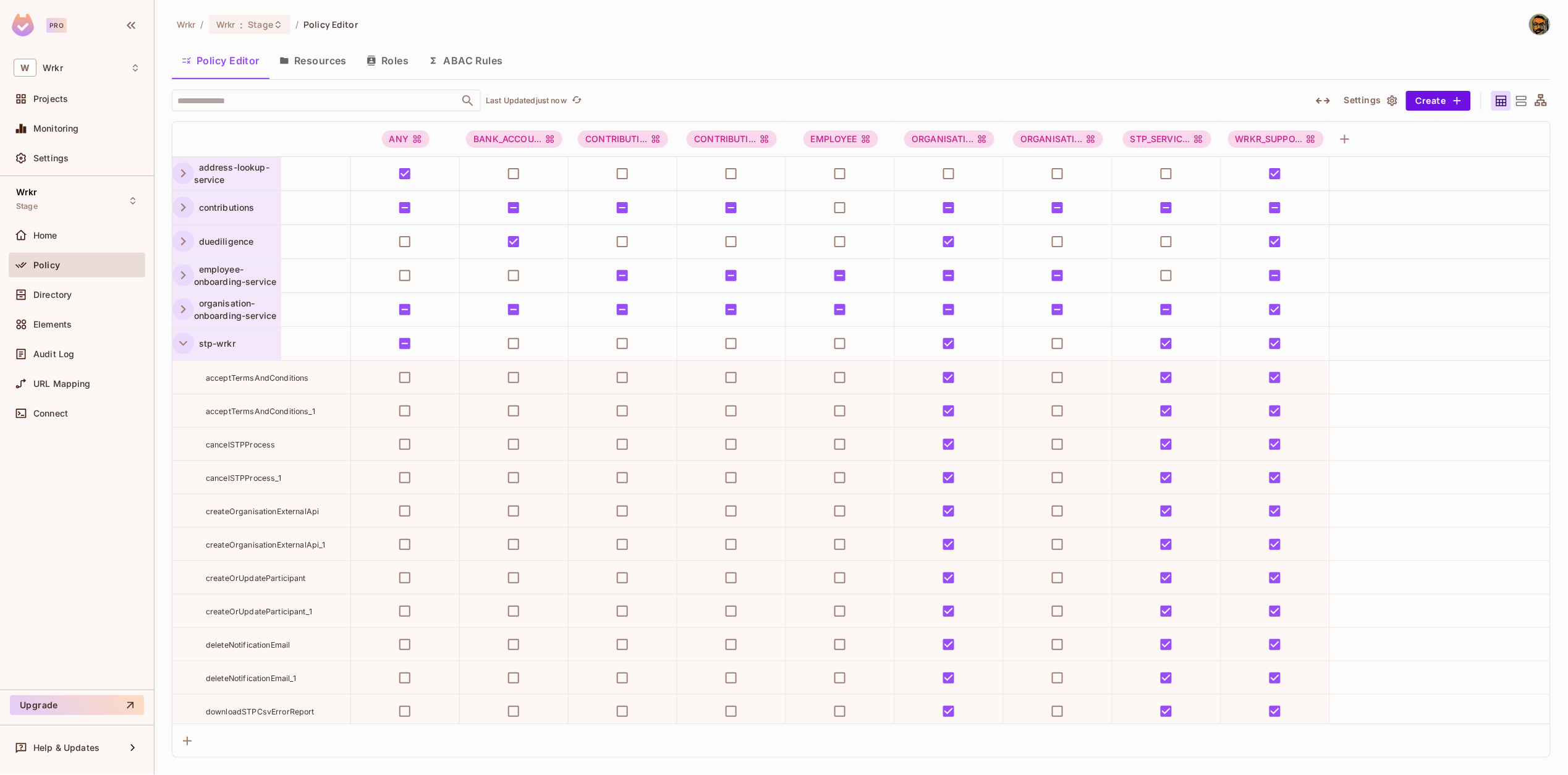
click at [178, 345] on icon "button" at bounding box center [183, 343] width 17 height 17
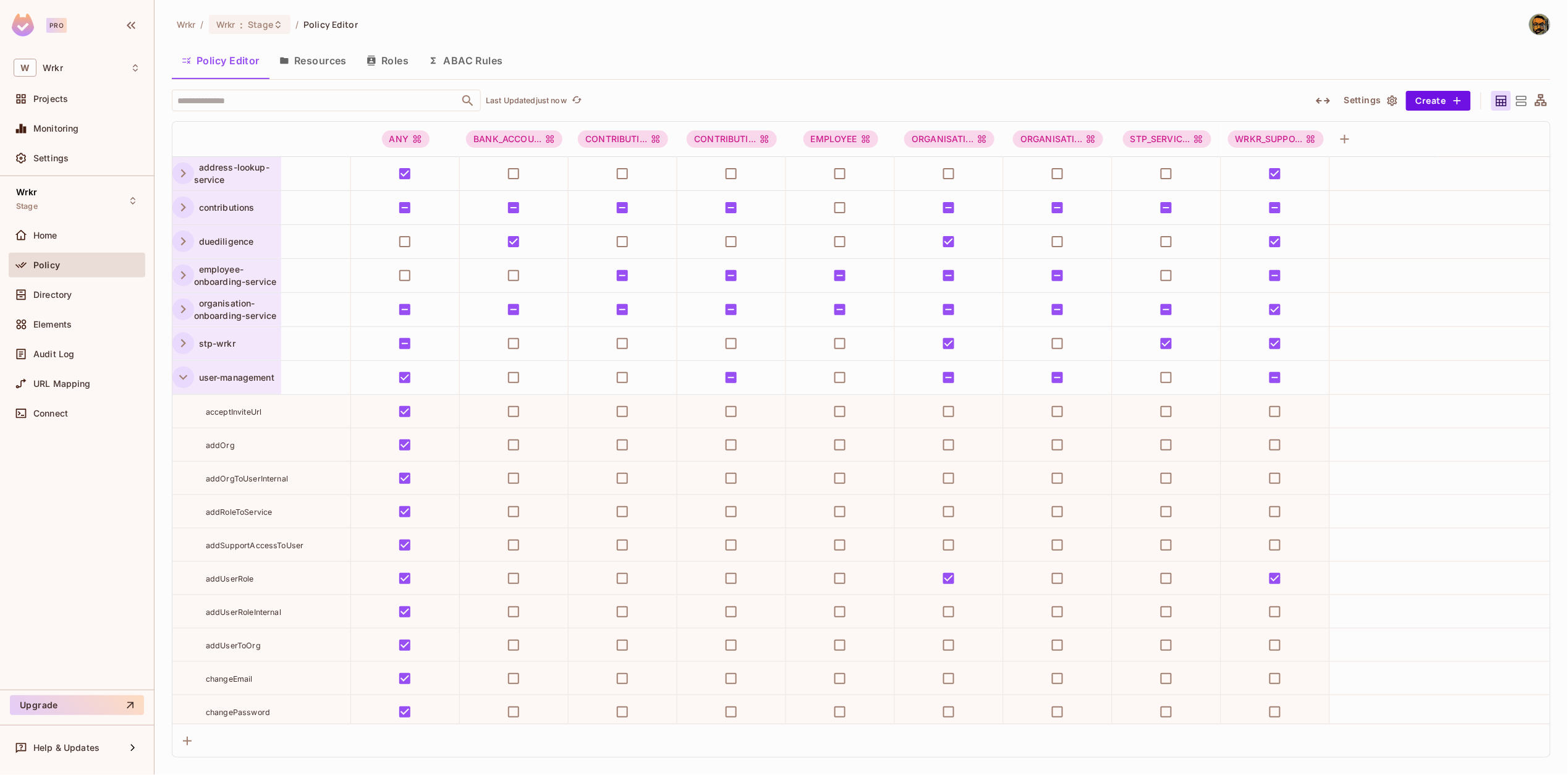
click at [177, 382] on icon "button" at bounding box center [183, 377] width 17 height 17
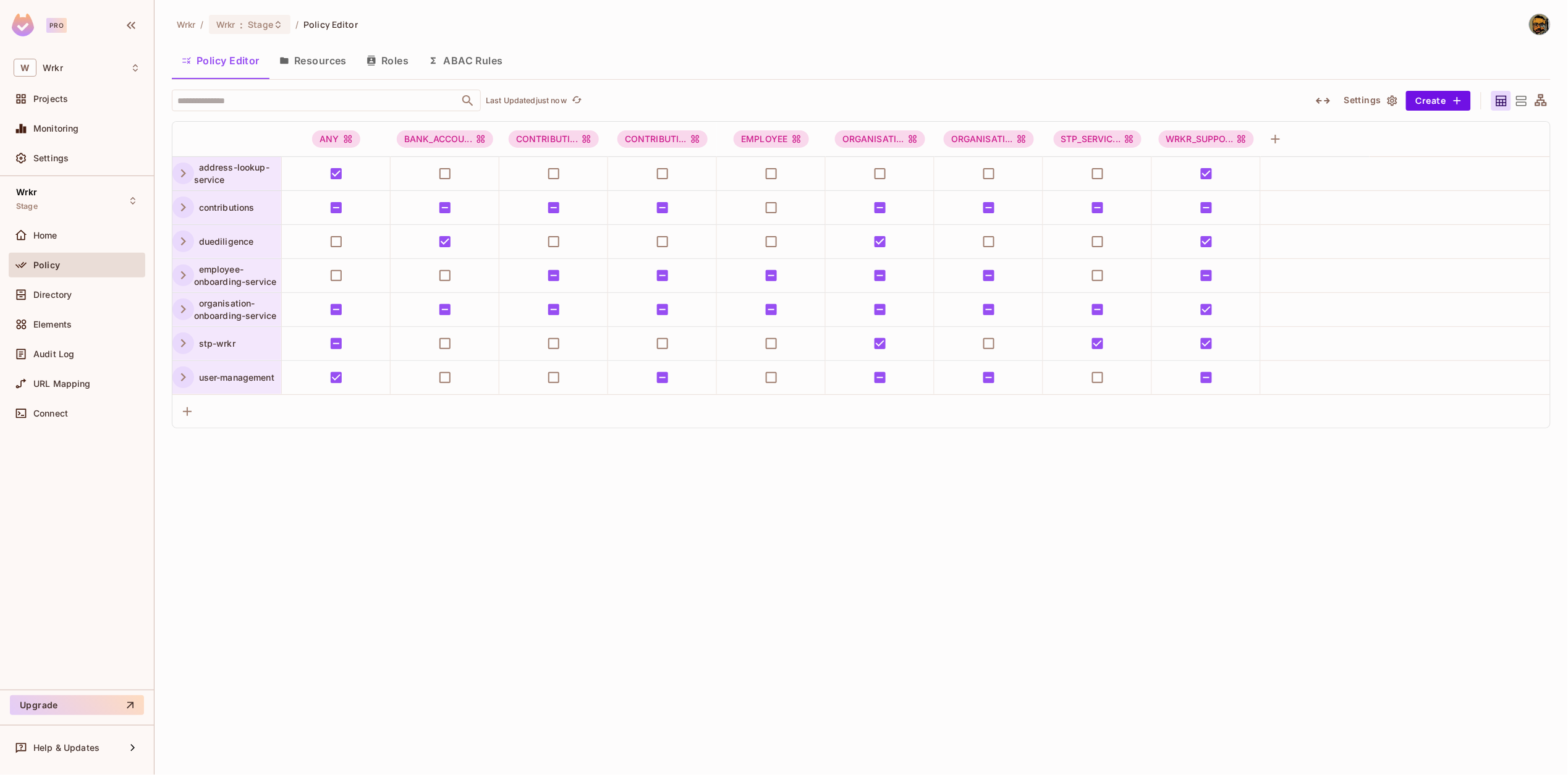
click at [177, 382] on icon "button" at bounding box center [183, 377] width 17 height 17
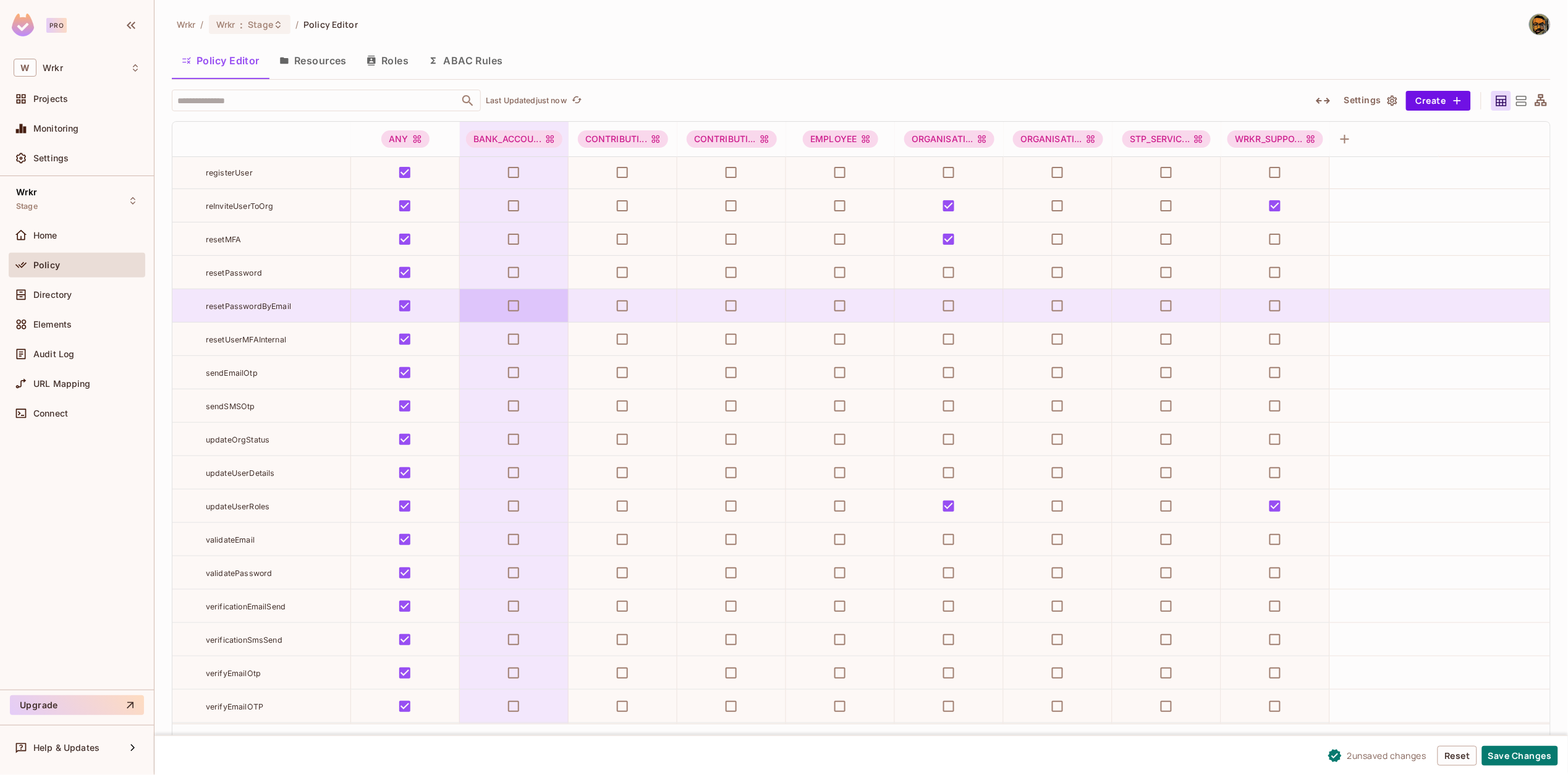
scroll to position [1982, 0]
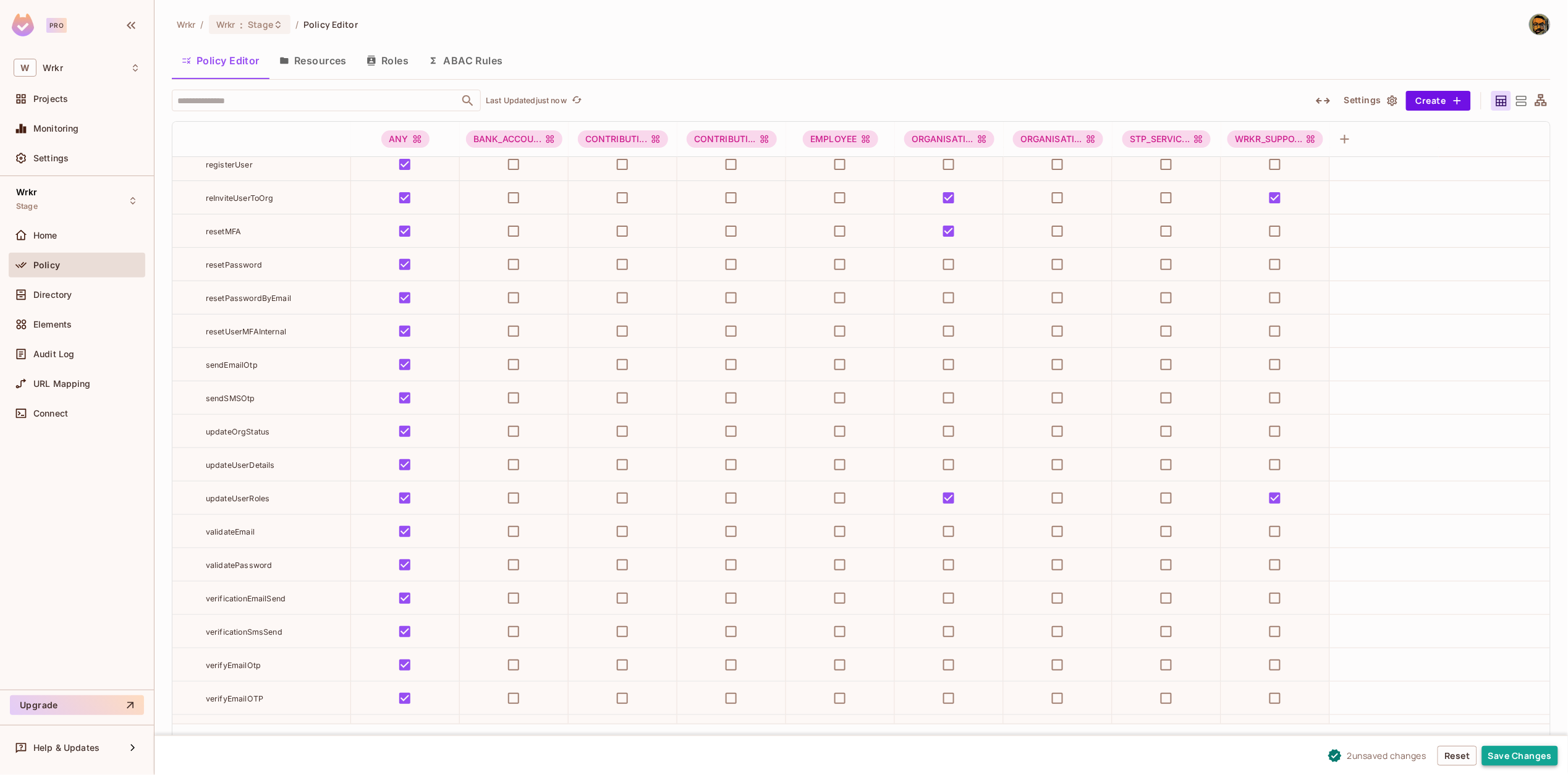
click at [1511, 755] on button "Save Changes" at bounding box center [1520, 756] width 76 height 19
click at [1508, 755] on button "Save Changes" at bounding box center [1520, 756] width 76 height 19
click at [243, 24] on span ":" at bounding box center [242, 24] width 4 height 10
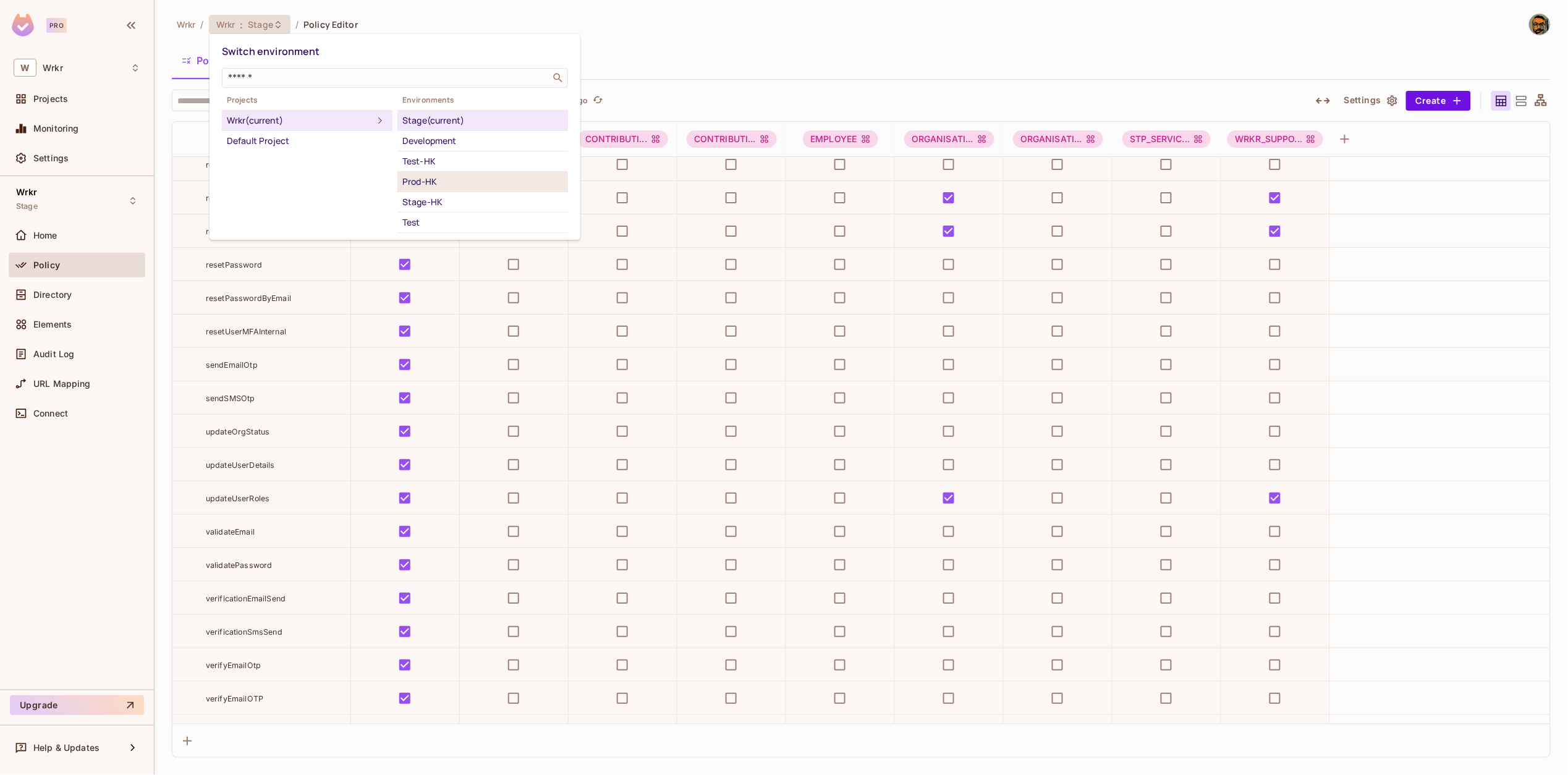
scroll to position [35, 0]
click at [429, 185] on div "Test" at bounding box center [482, 187] width 161 height 15
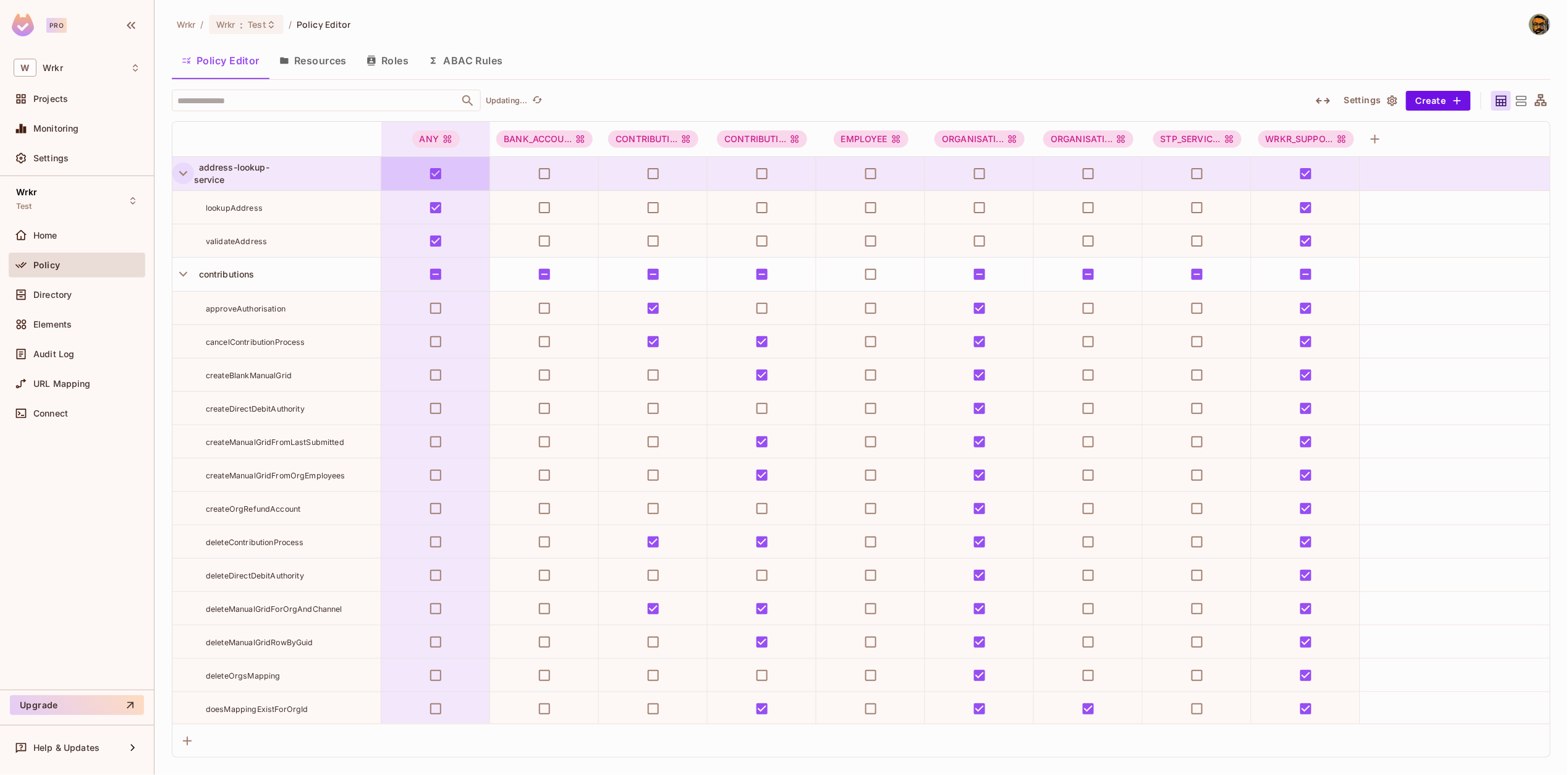
click at [184, 171] on icon "button" at bounding box center [183, 172] width 17 height 17
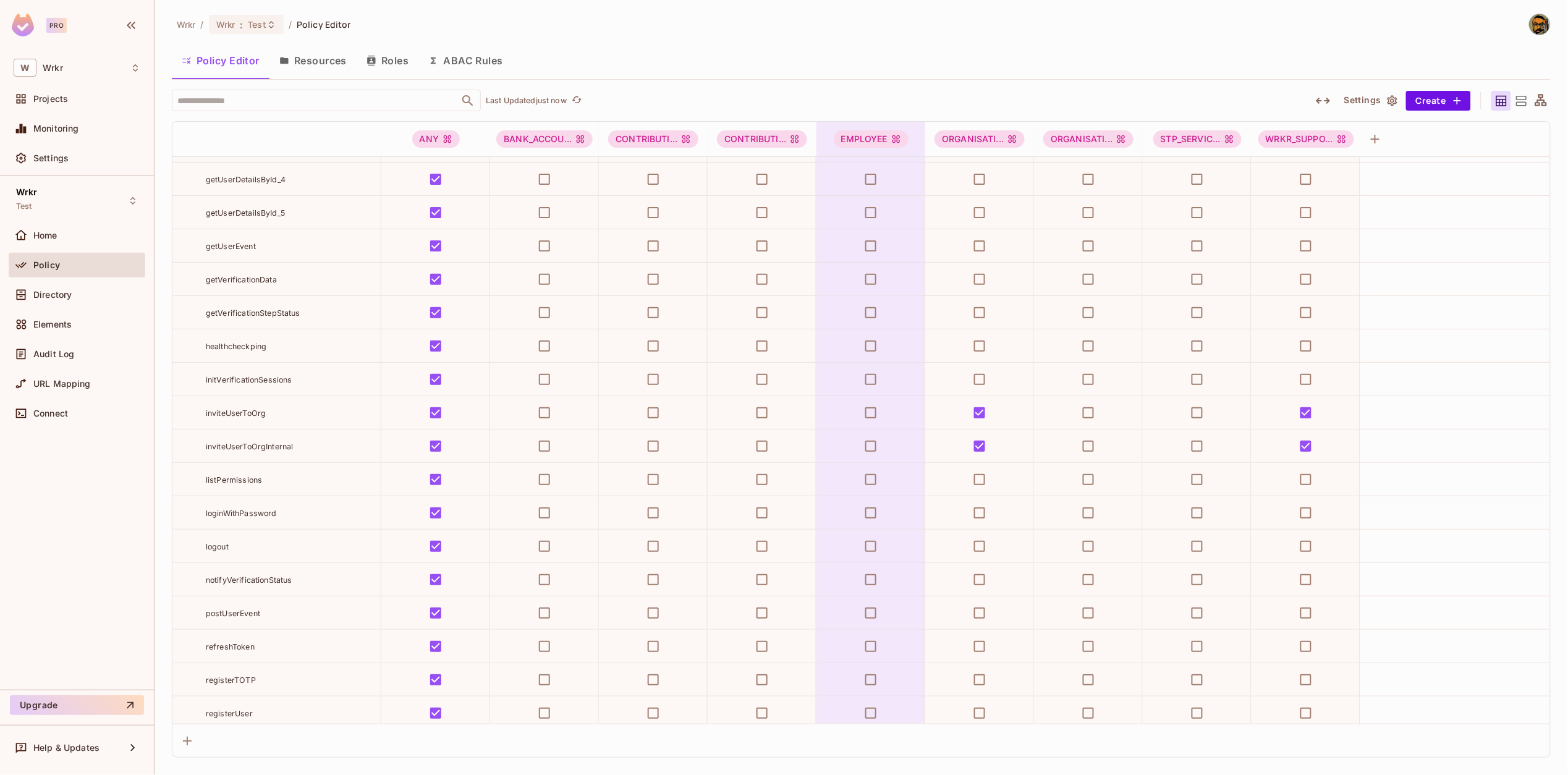
scroll to position [11875, 0]
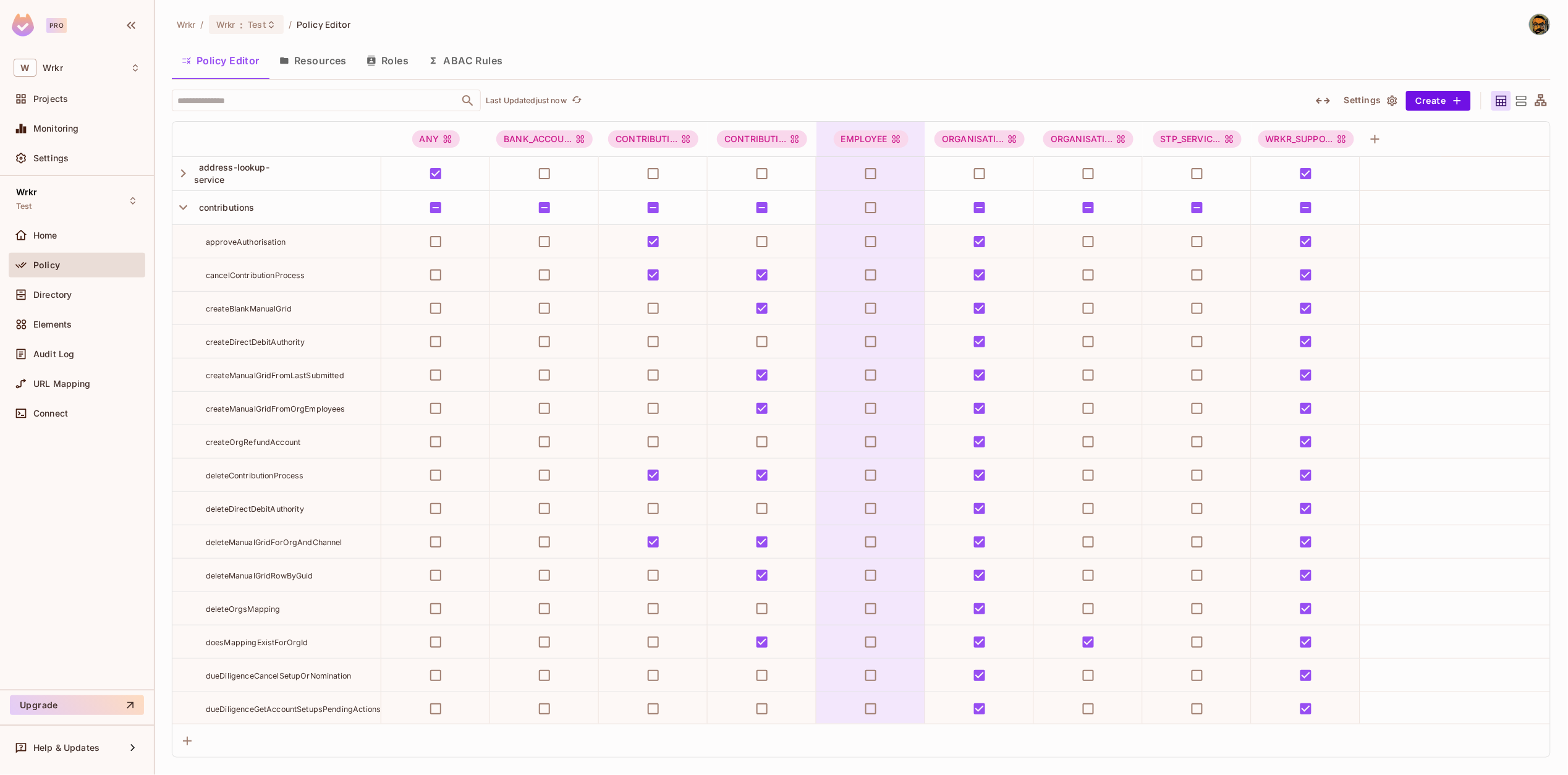
scroll to position [11875, 0]
